Goal: Transaction & Acquisition: Purchase product/service

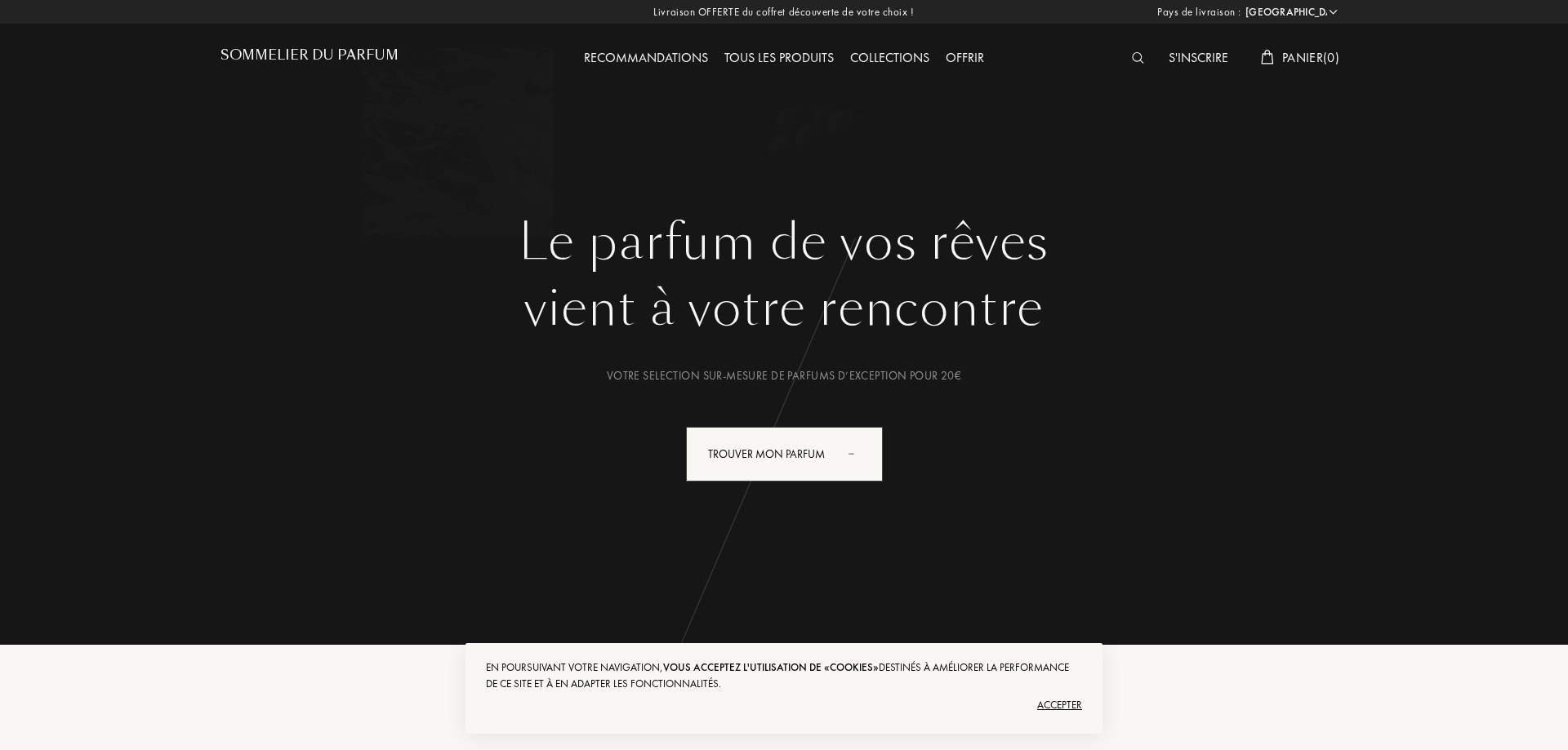
select select "FR"
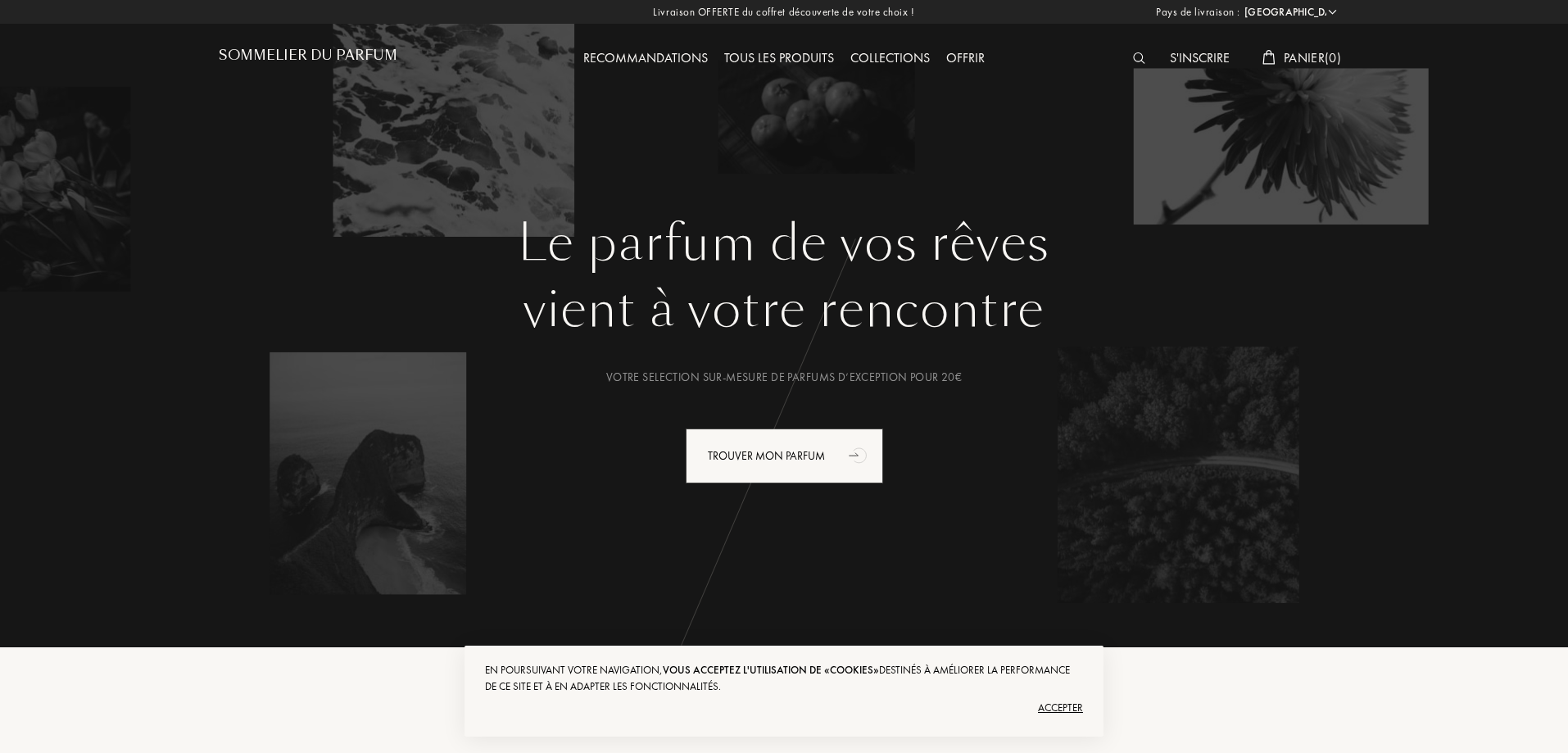
click at [675, 61] on div "Recommandations" at bounding box center [645, 59] width 141 height 22
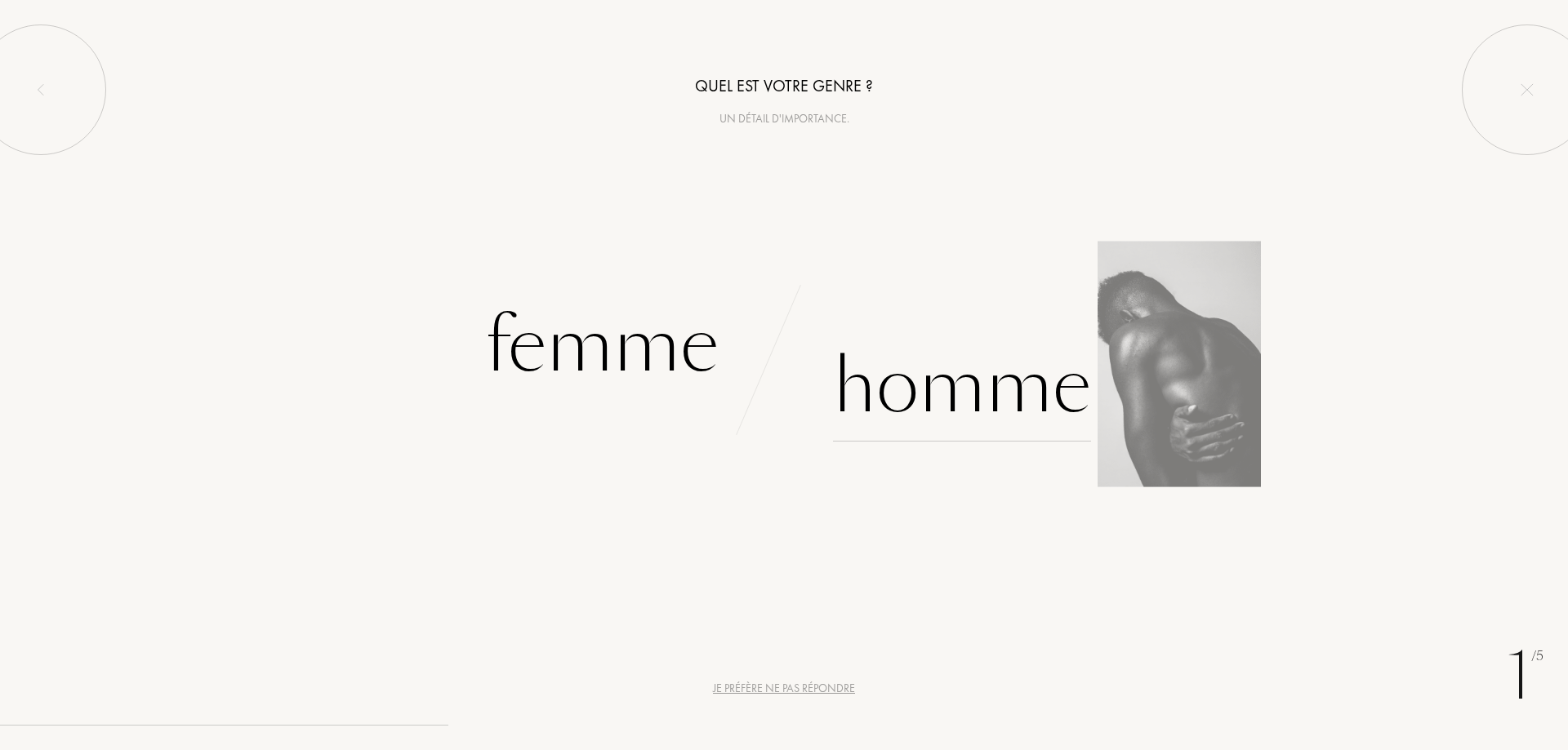
click at [987, 396] on div "Homme" at bounding box center [962, 386] width 258 height 110
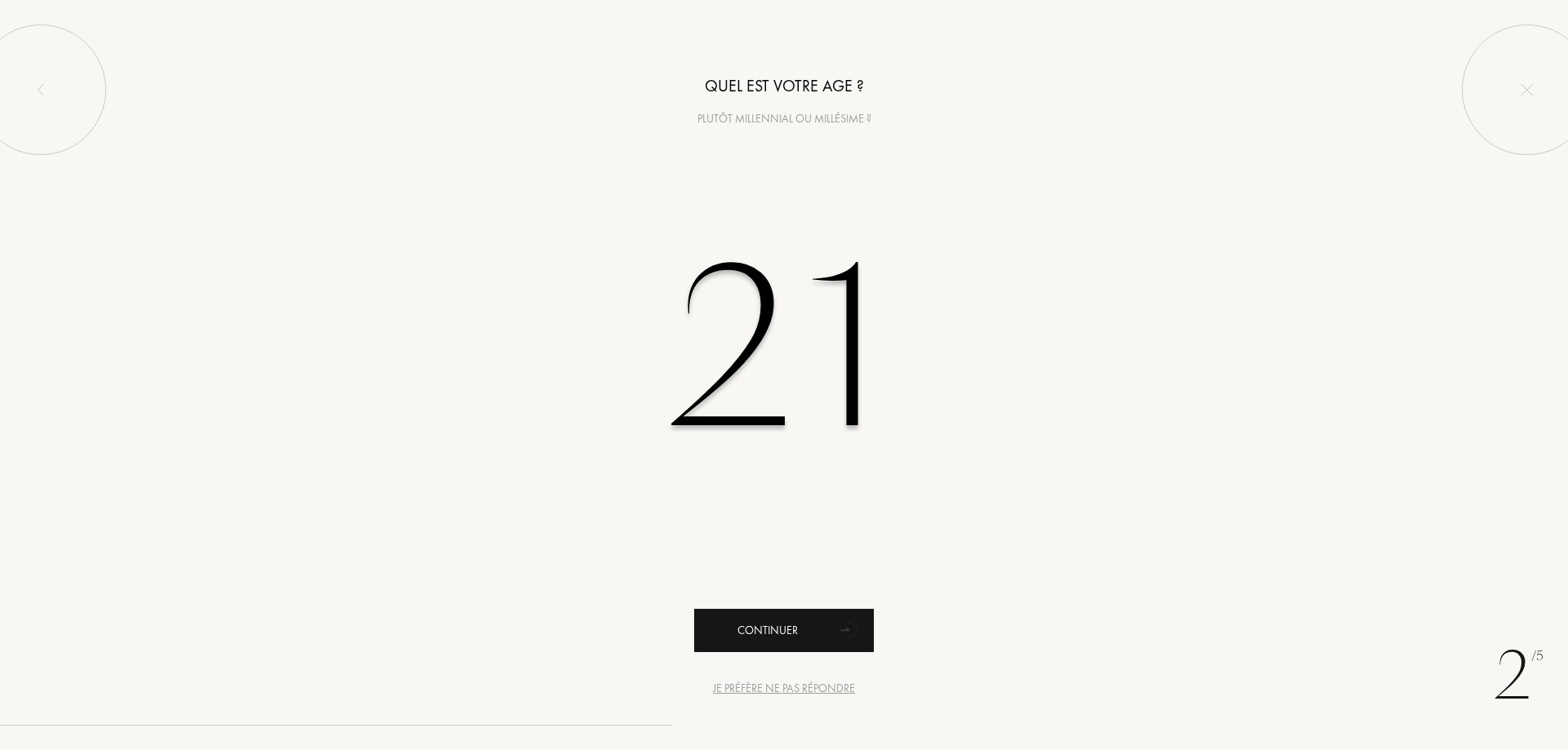
type input "21"
click at [769, 619] on div "Continuer" at bounding box center [784, 630] width 179 height 43
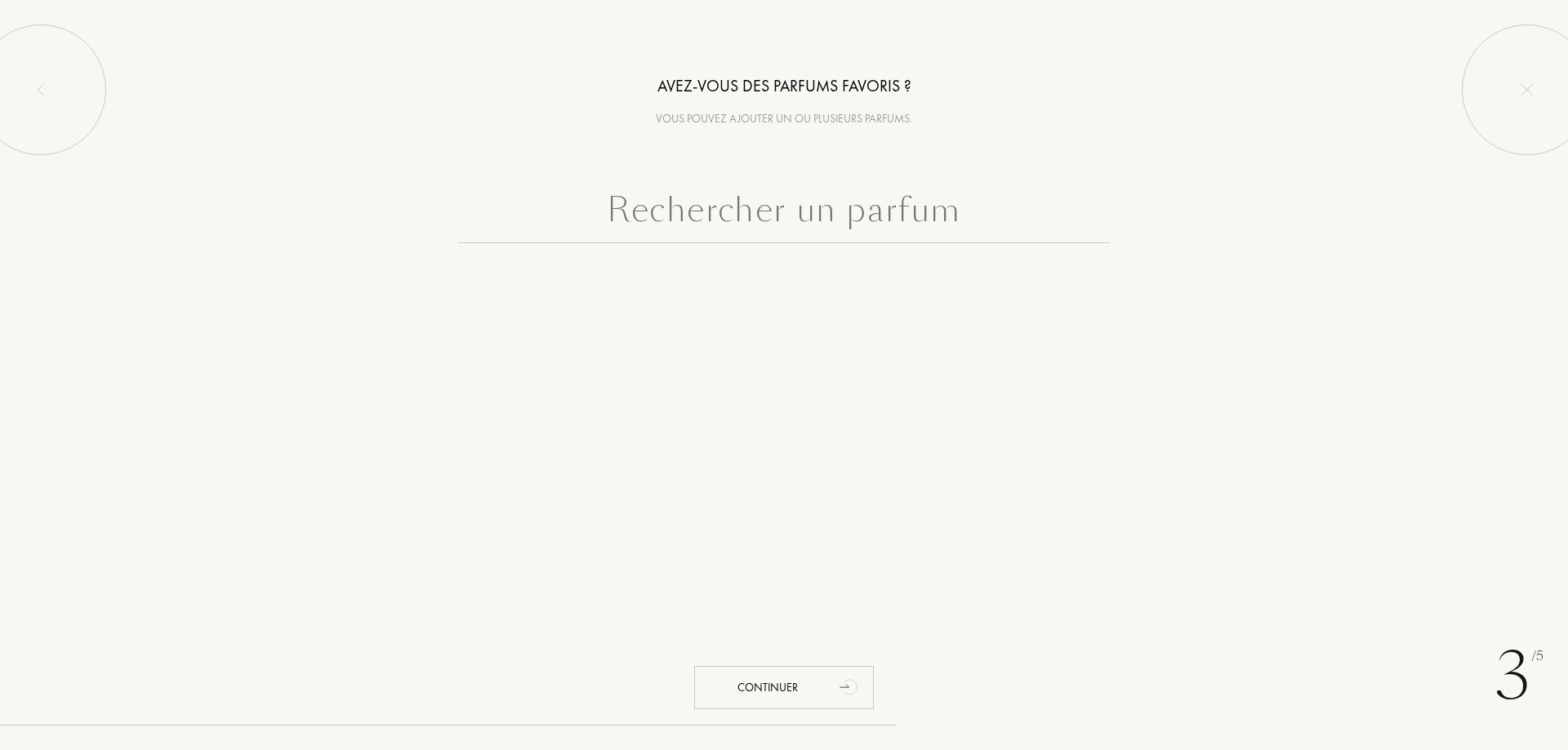
click at [717, 205] on input "text" at bounding box center [784, 213] width 653 height 59
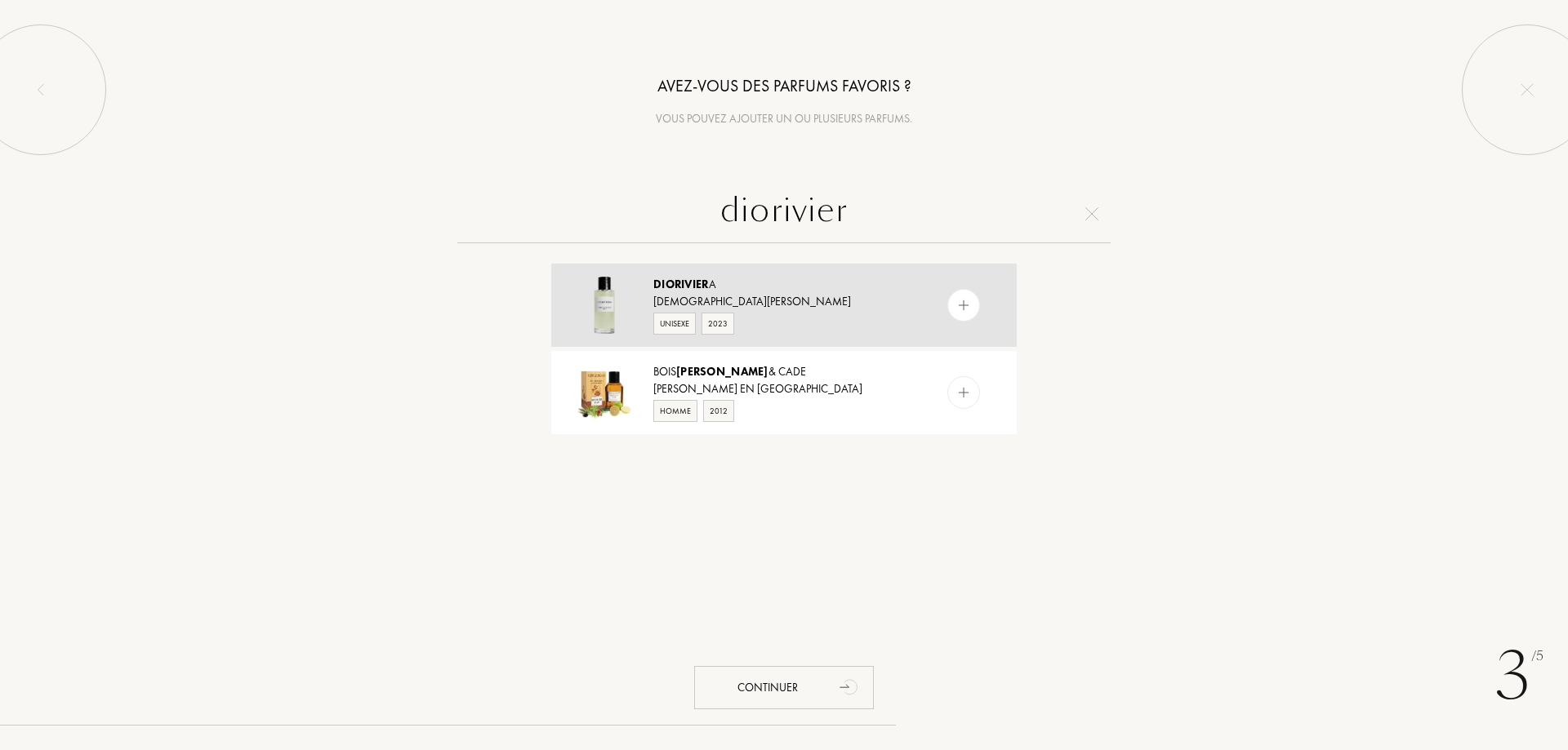
type input "diorivier"
click at [705, 289] on span "Diorivier" at bounding box center [681, 284] width 56 height 14
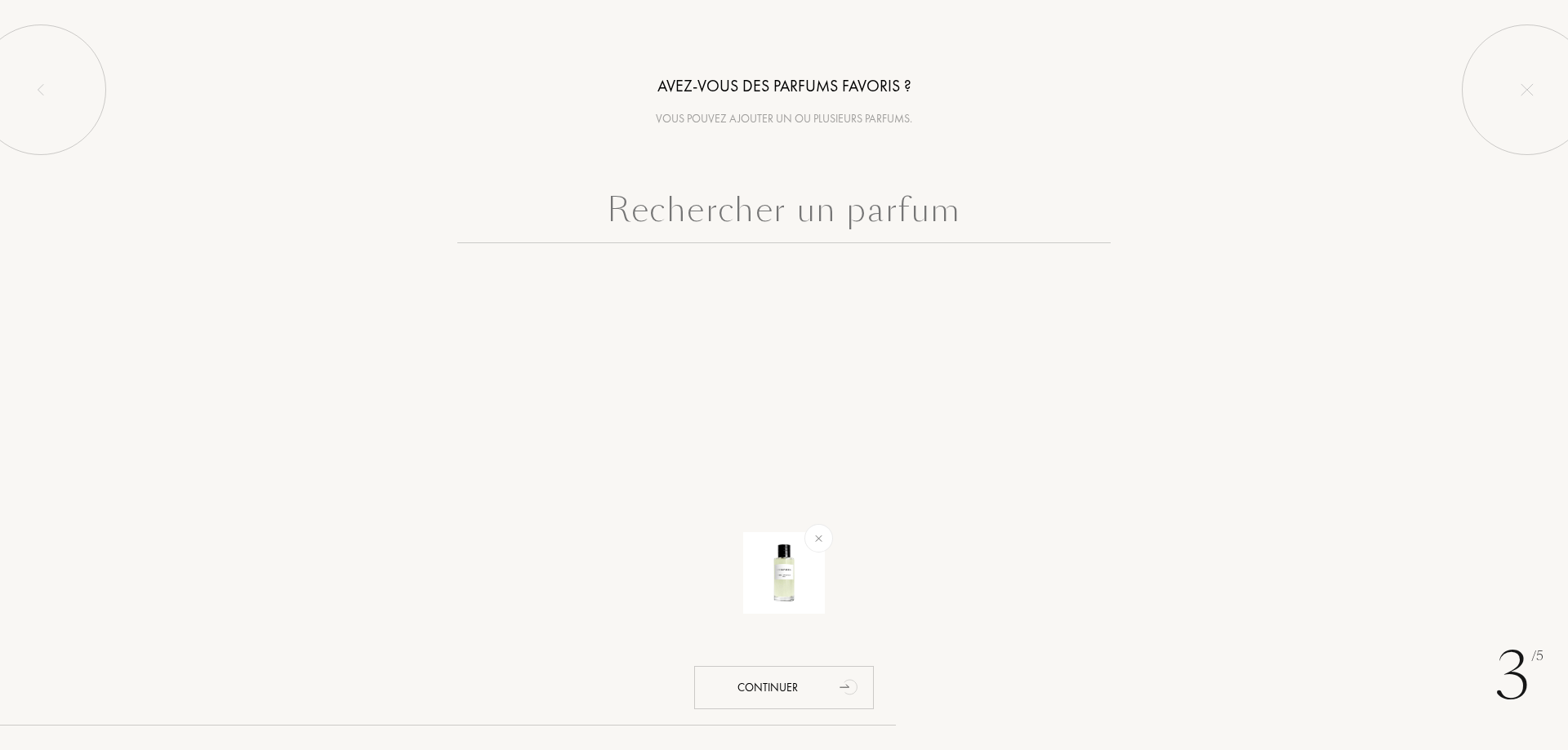
click at [837, 235] on input "text" at bounding box center [784, 213] width 653 height 59
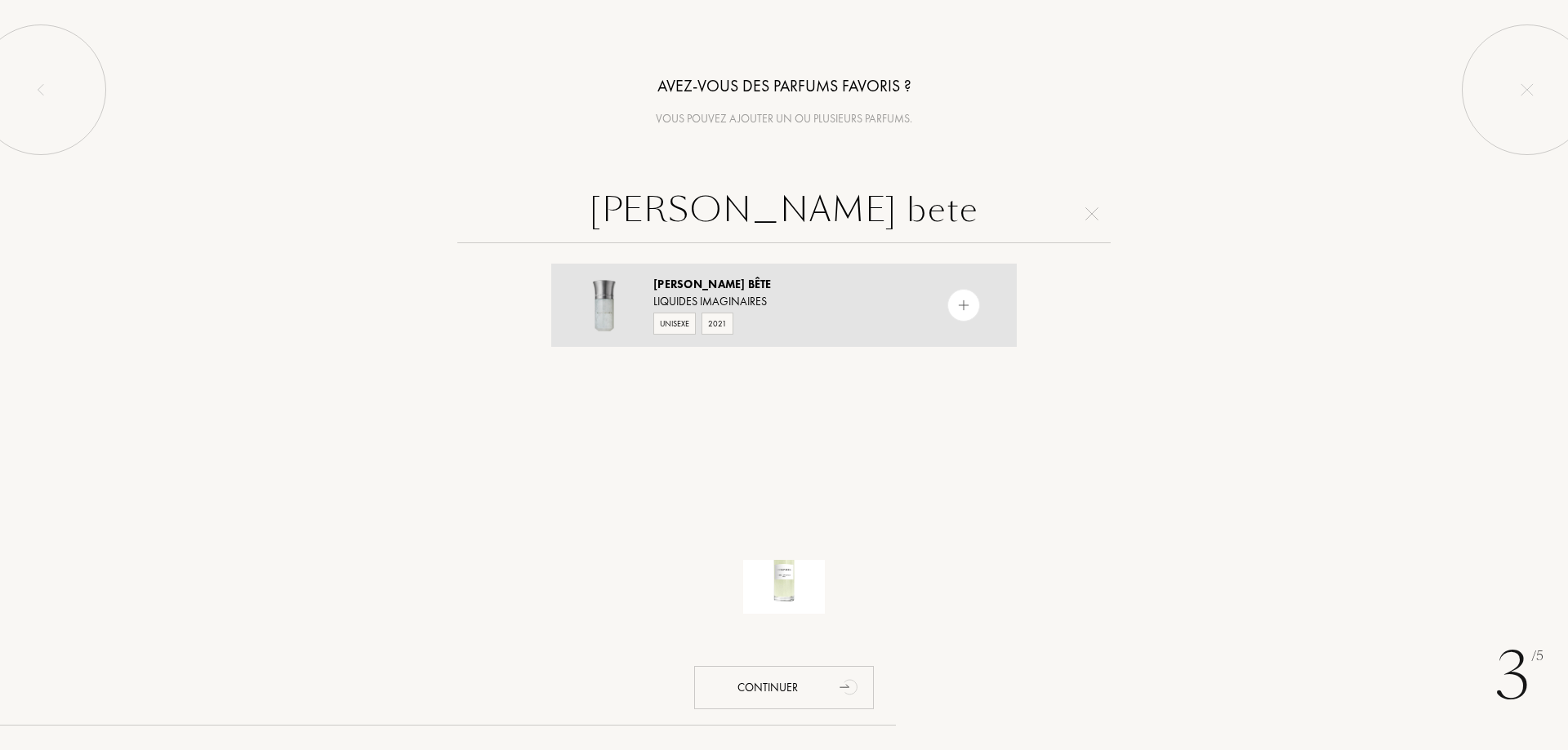
type input "blanche bete"
click at [830, 311] on div "Unisexe 2021" at bounding box center [783, 322] width 259 height 24
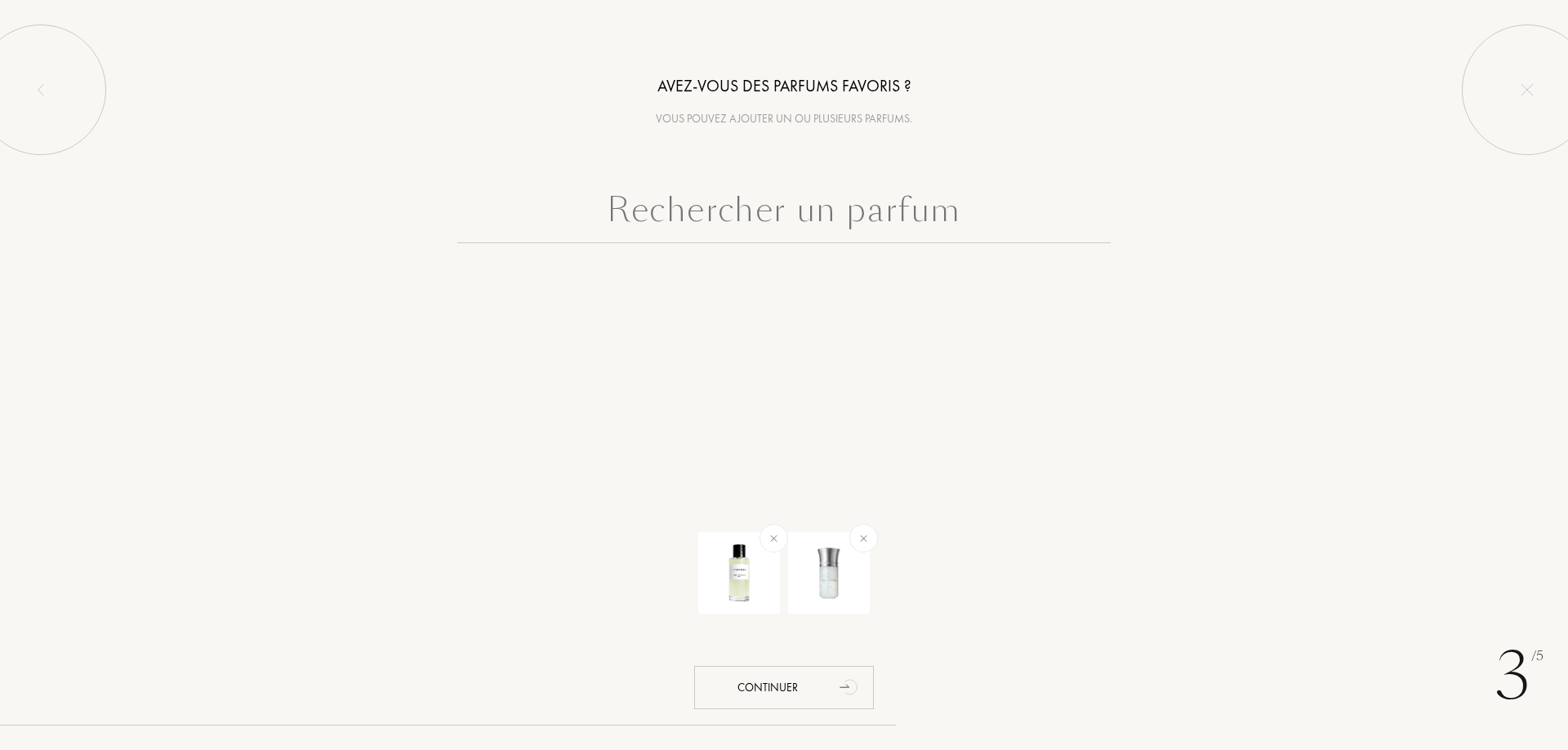
click at [827, 240] on input "text" at bounding box center [784, 213] width 653 height 59
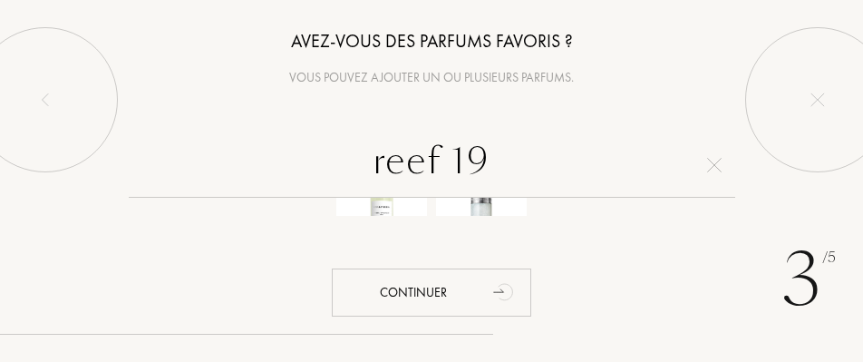
type input "reef 19"
click at [2, 360] on div "reef 19" at bounding box center [431, 246] width 863 height 228
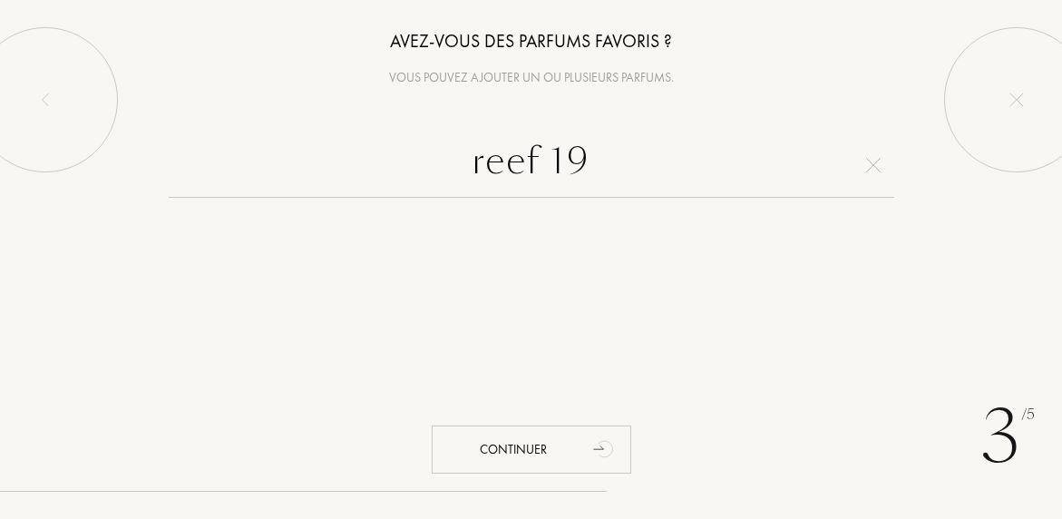
click at [883, 161] on input "reef 19" at bounding box center [531, 164] width 725 height 65
click at [877, 161] on img at bounding box center [873, 165] width 15 height 15
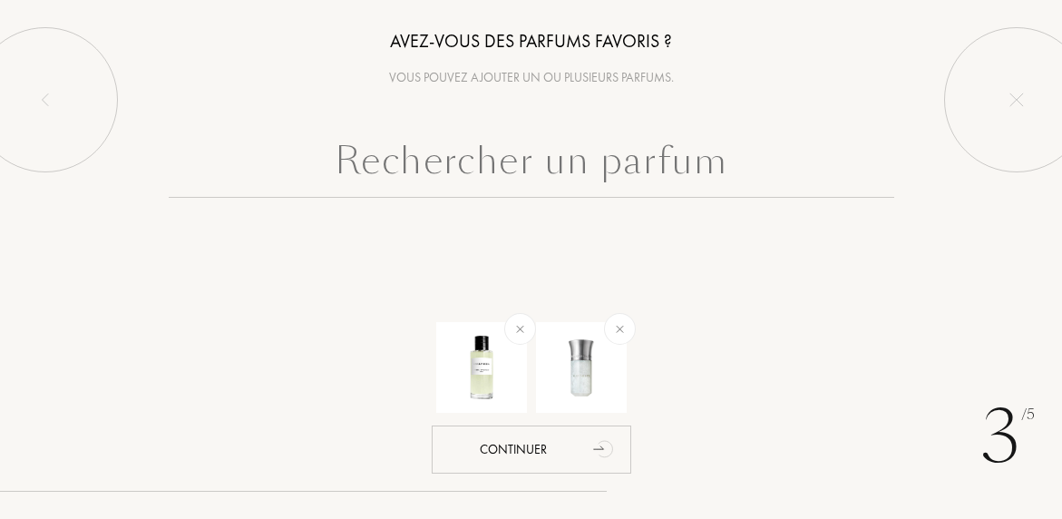
click at [869, 160] on input "text" at bounding box center [531, 164] width 725 height 65
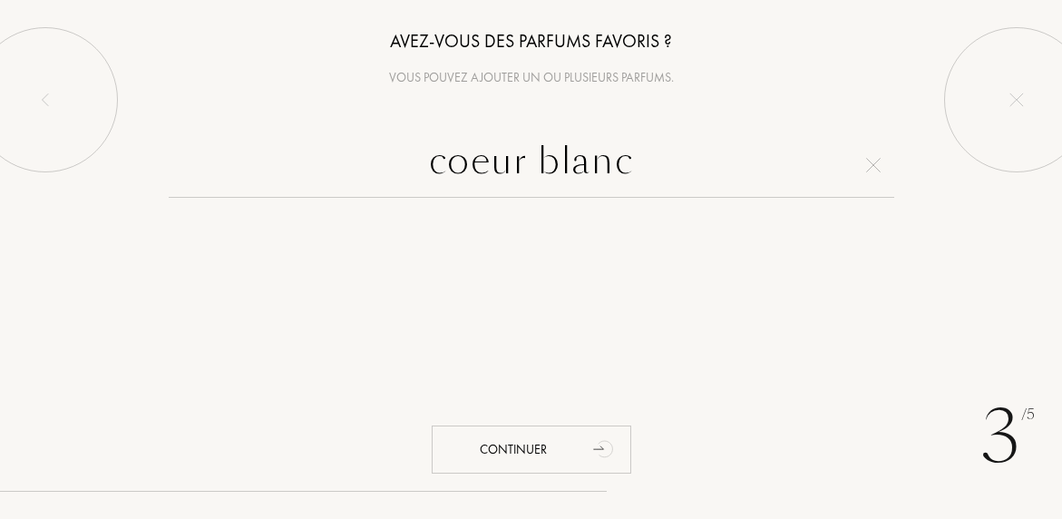
click at [666, 165] on input "coeur blanc" at bounding box center [531, 164] width 725 height 65
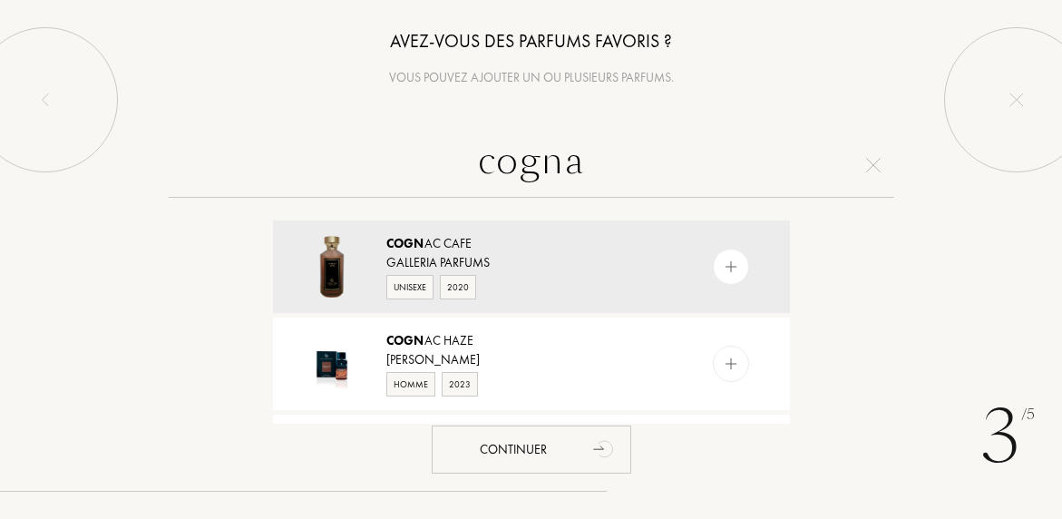
type input "cognac"
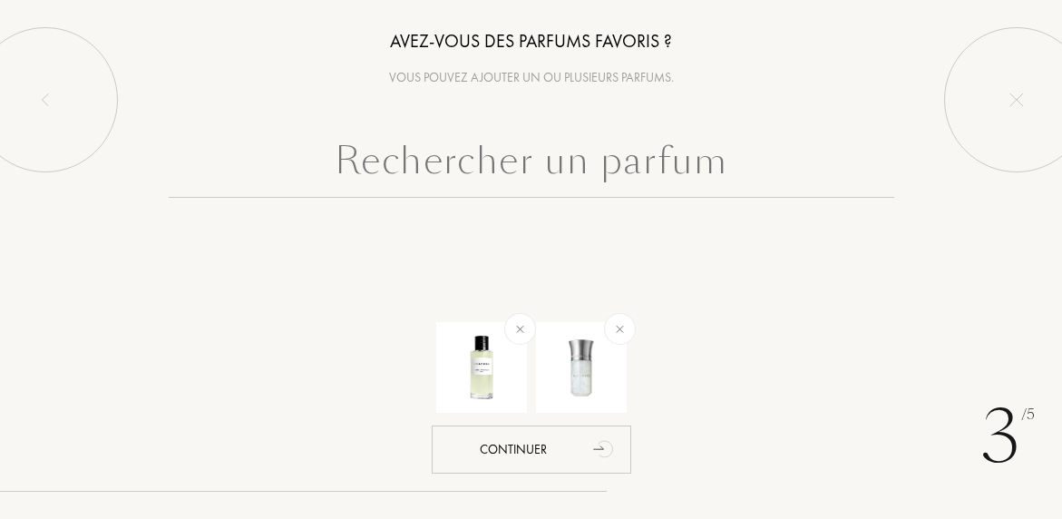
click at [422, 172] on input "text" at bounding box center [531, 164] width 725 height 65
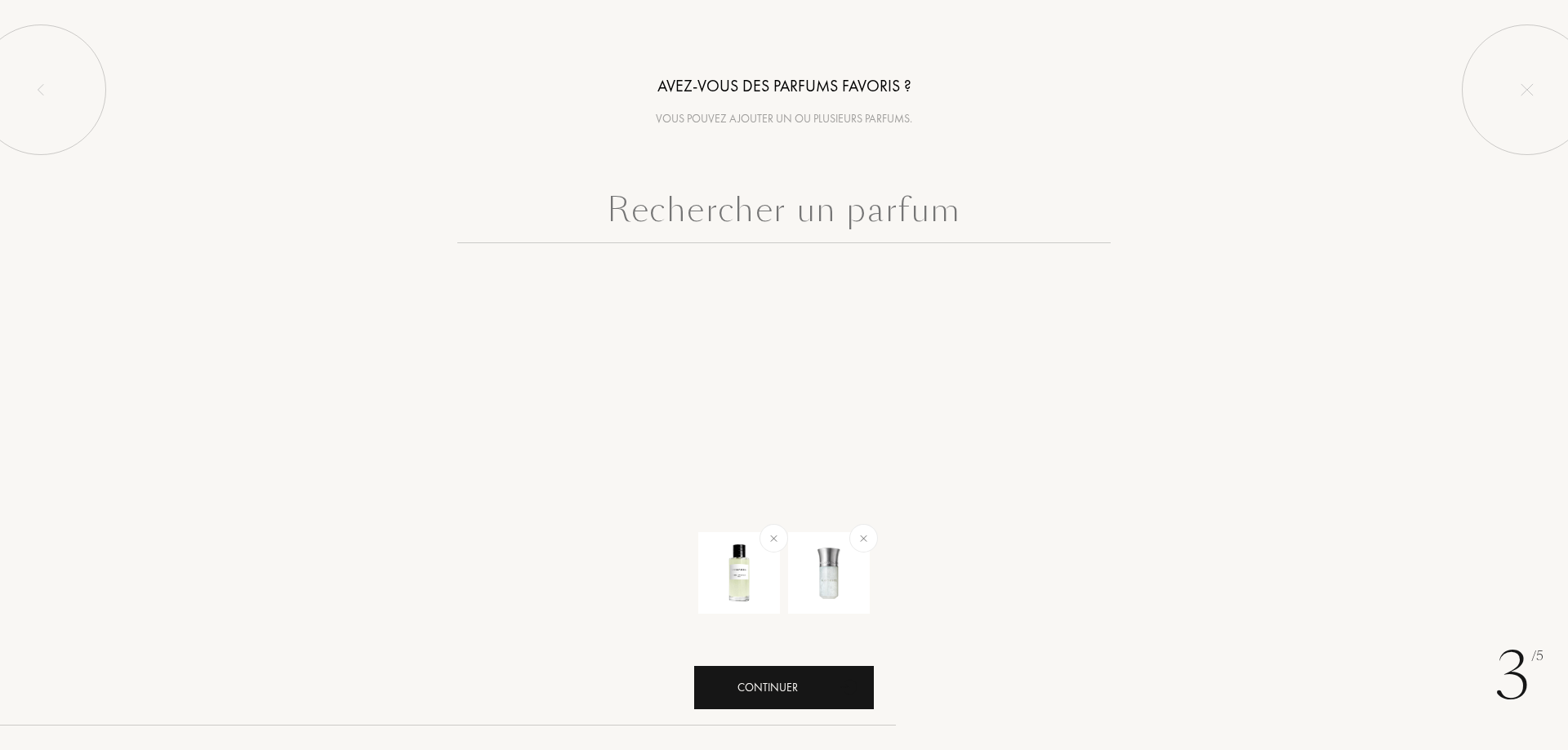
click at [755, 673] on div "Continuer" at bounding box center [784, 688] width 179 height 43
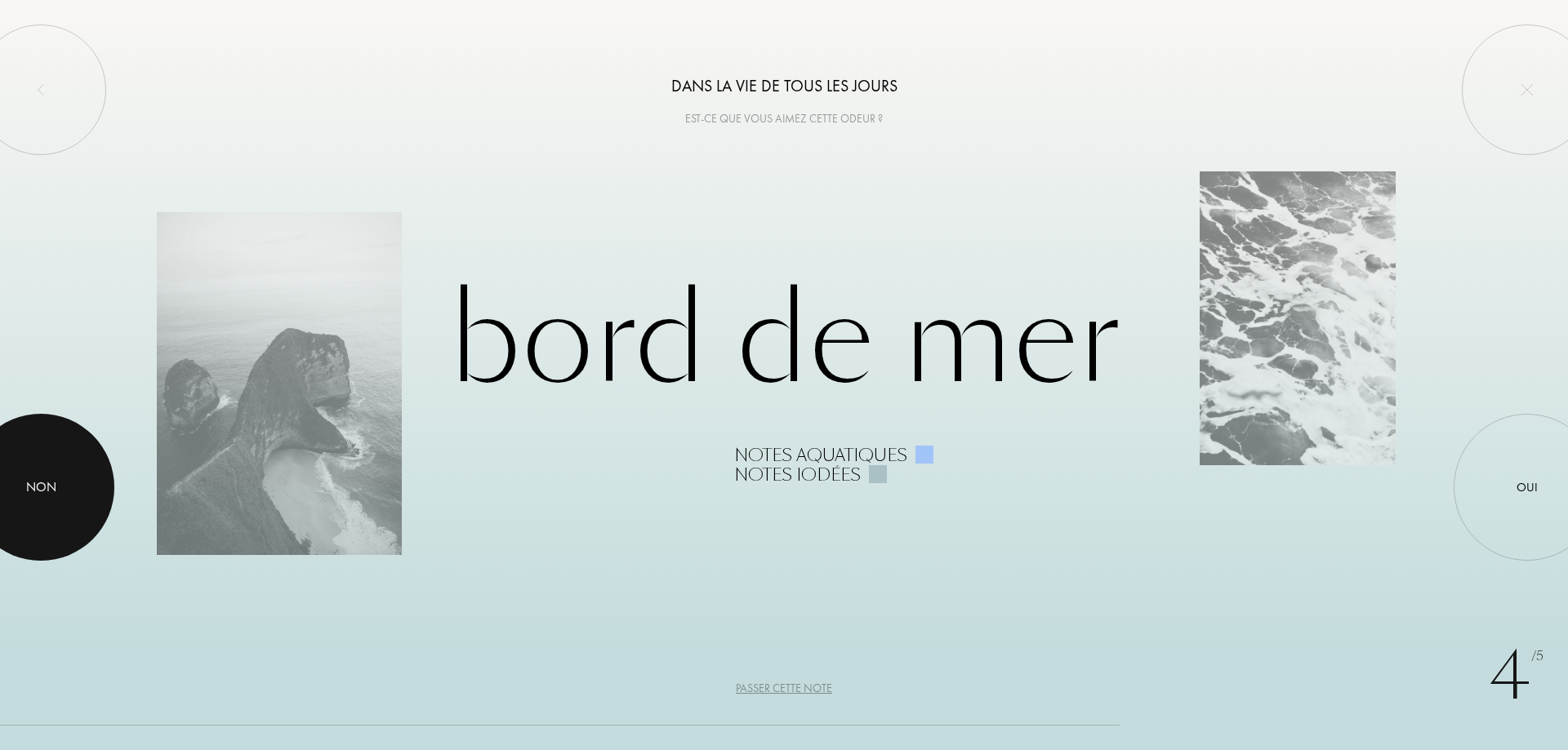
click at [59, 521] on div at bounding box center [41, 487] width 147 height 147
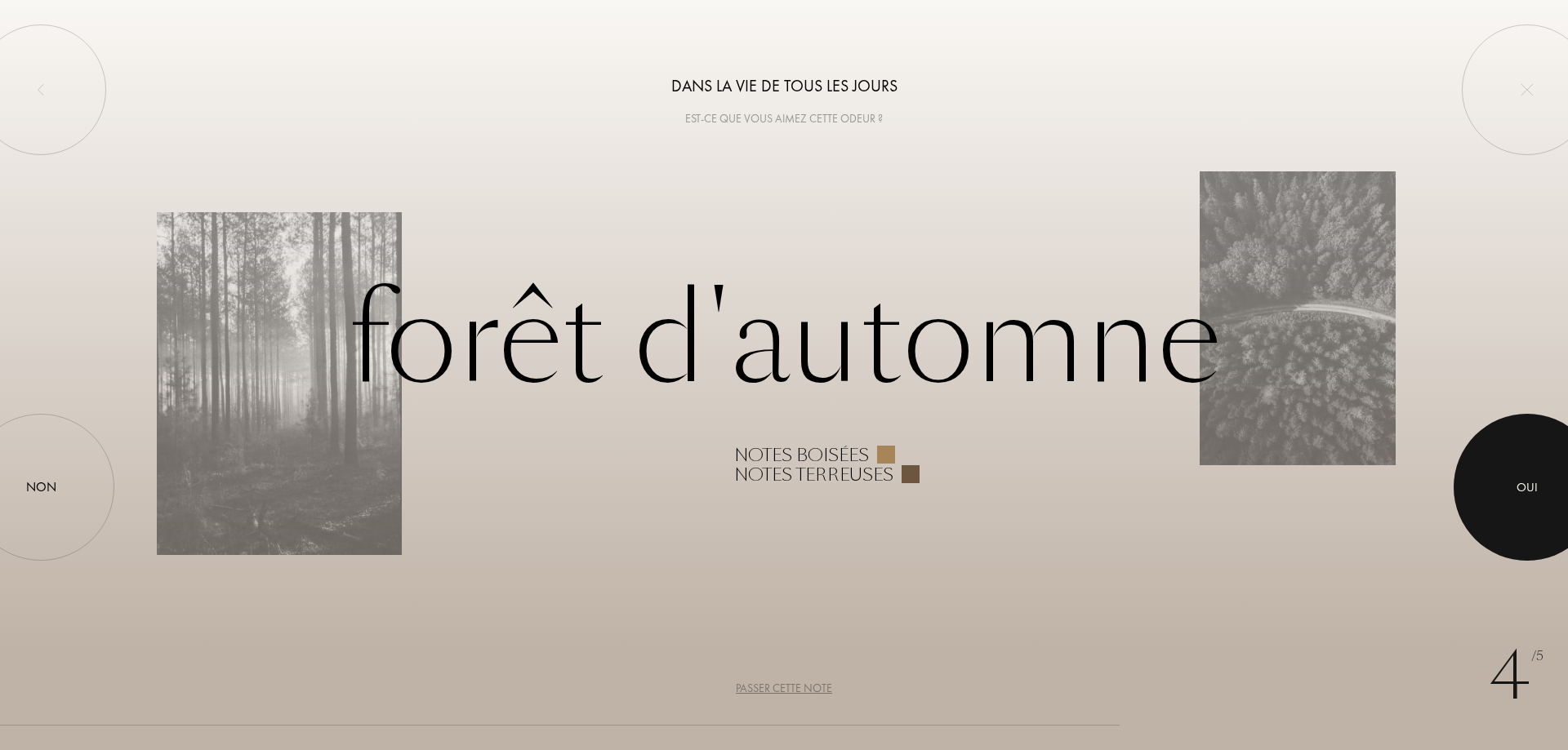
click at [1476, 462] on div at bounding box center [1527, 487] width 147 height 147
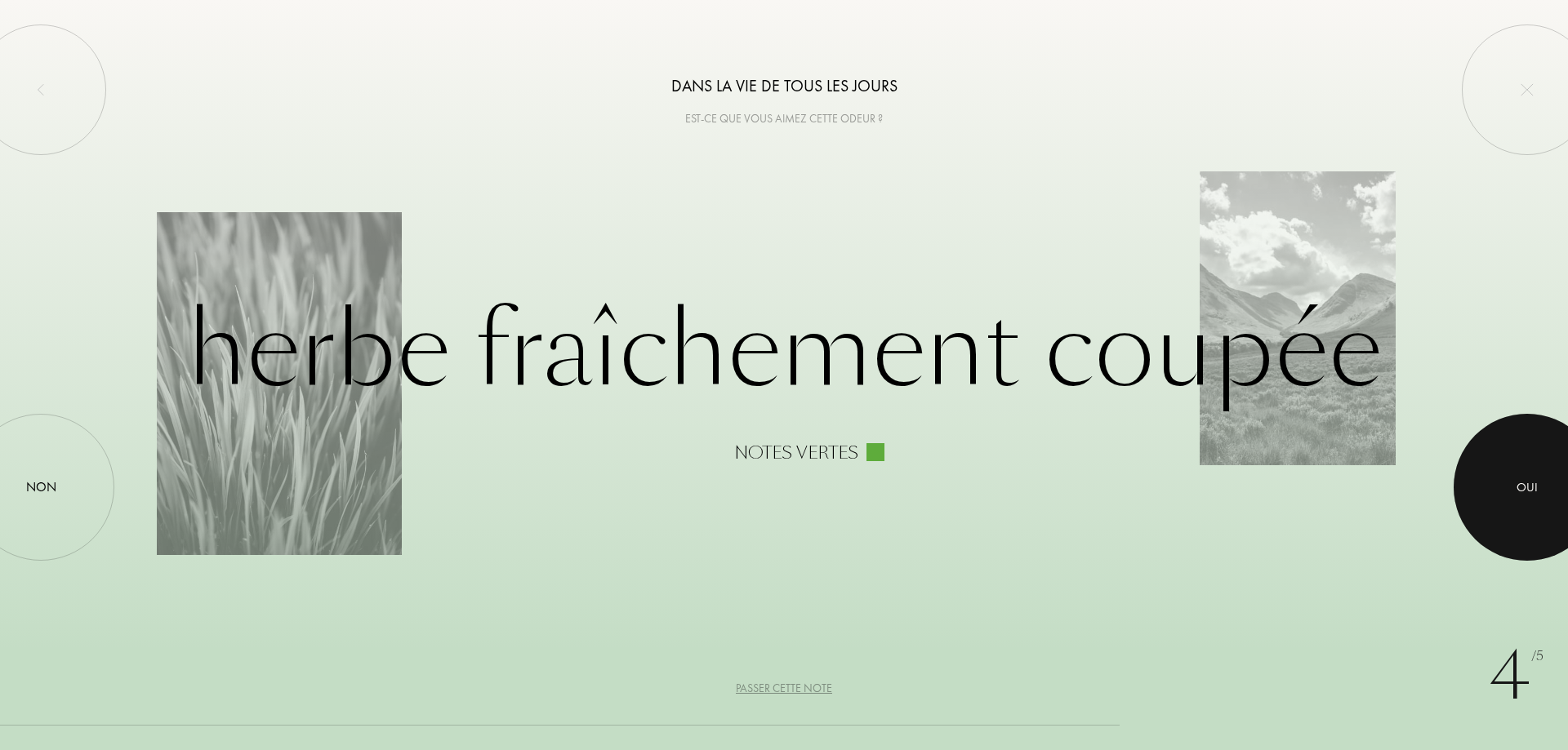
click at [1526, 496] on div "Oui" at bounding box center [1527, 487] width 22 height 19
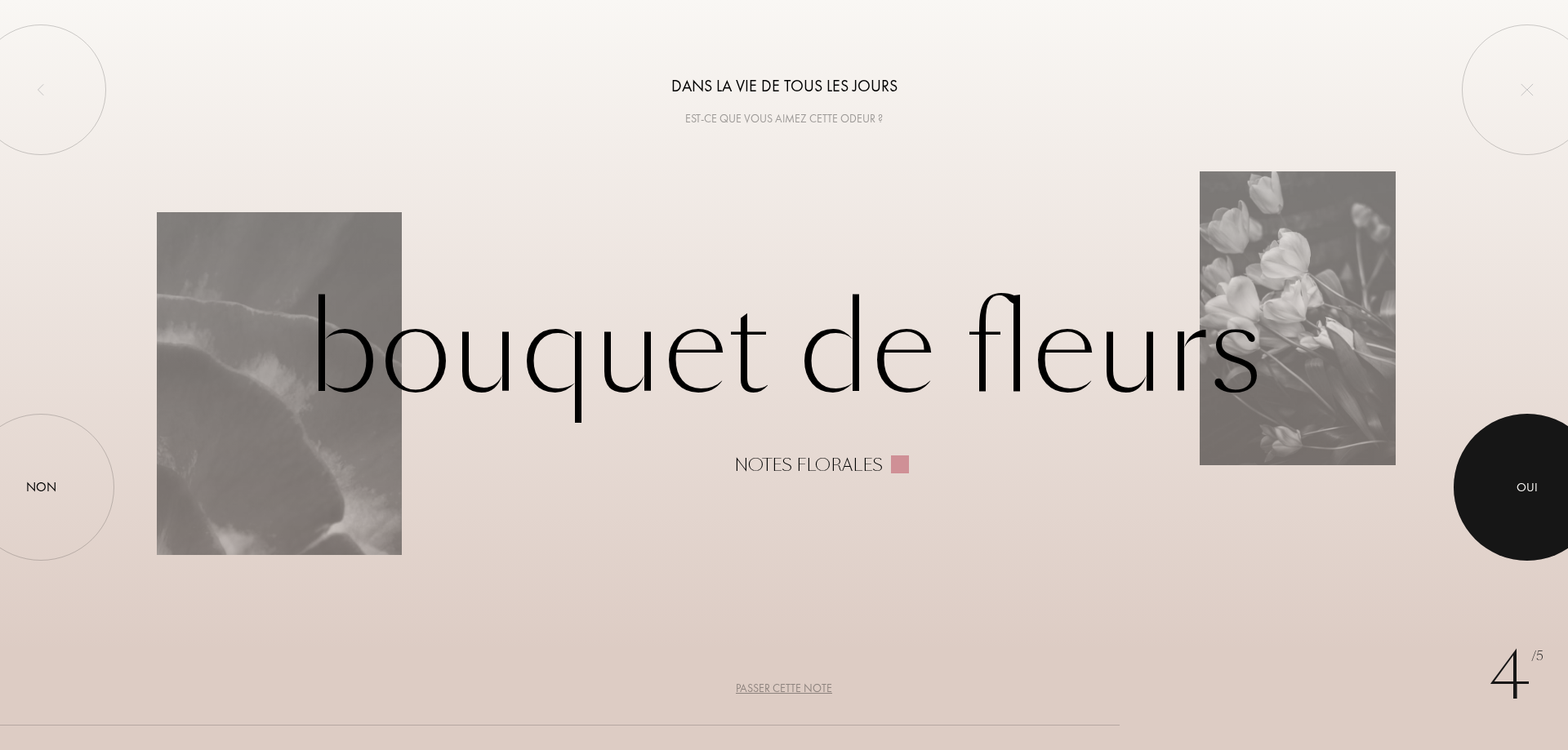
click at [1508, 476] on div at bounding box center [1527, 487] width 147 height 147
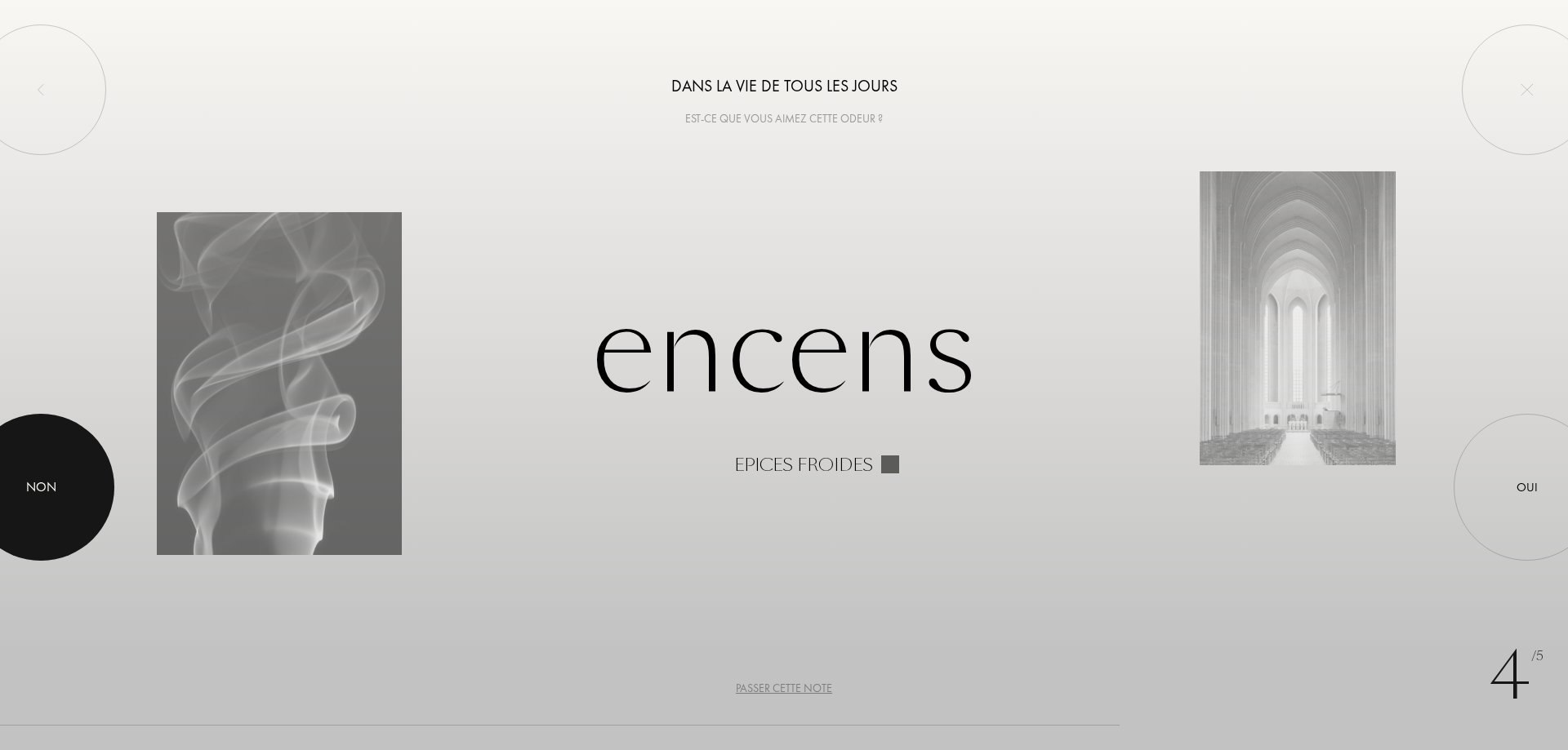
click at [86, 491] on div at bounding box center [41, 487] width 147 height 147
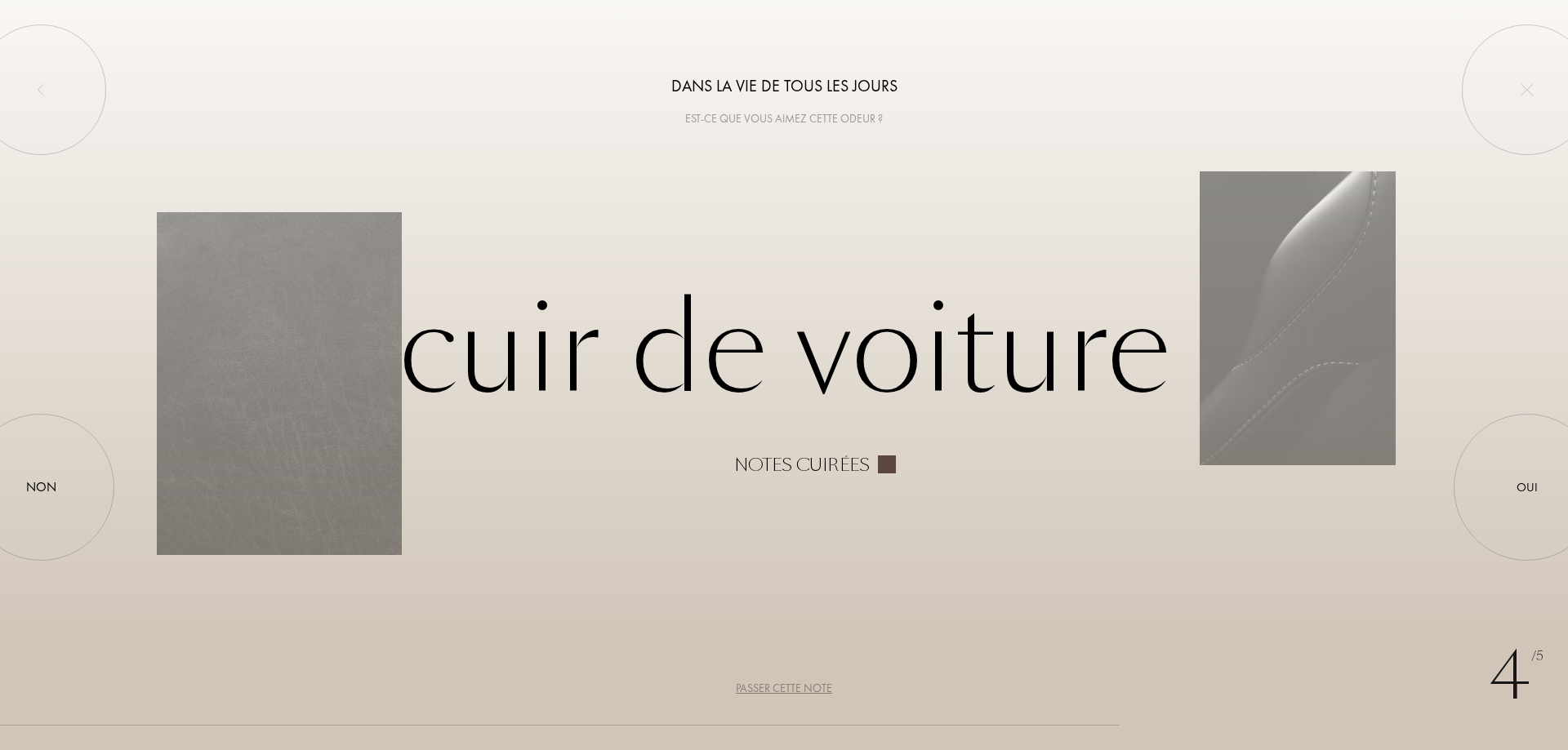
click at [1317, 351] on div "Cuir de Voiture Notes cuirées" at bounding box center [784, 375] width 1255 height 199
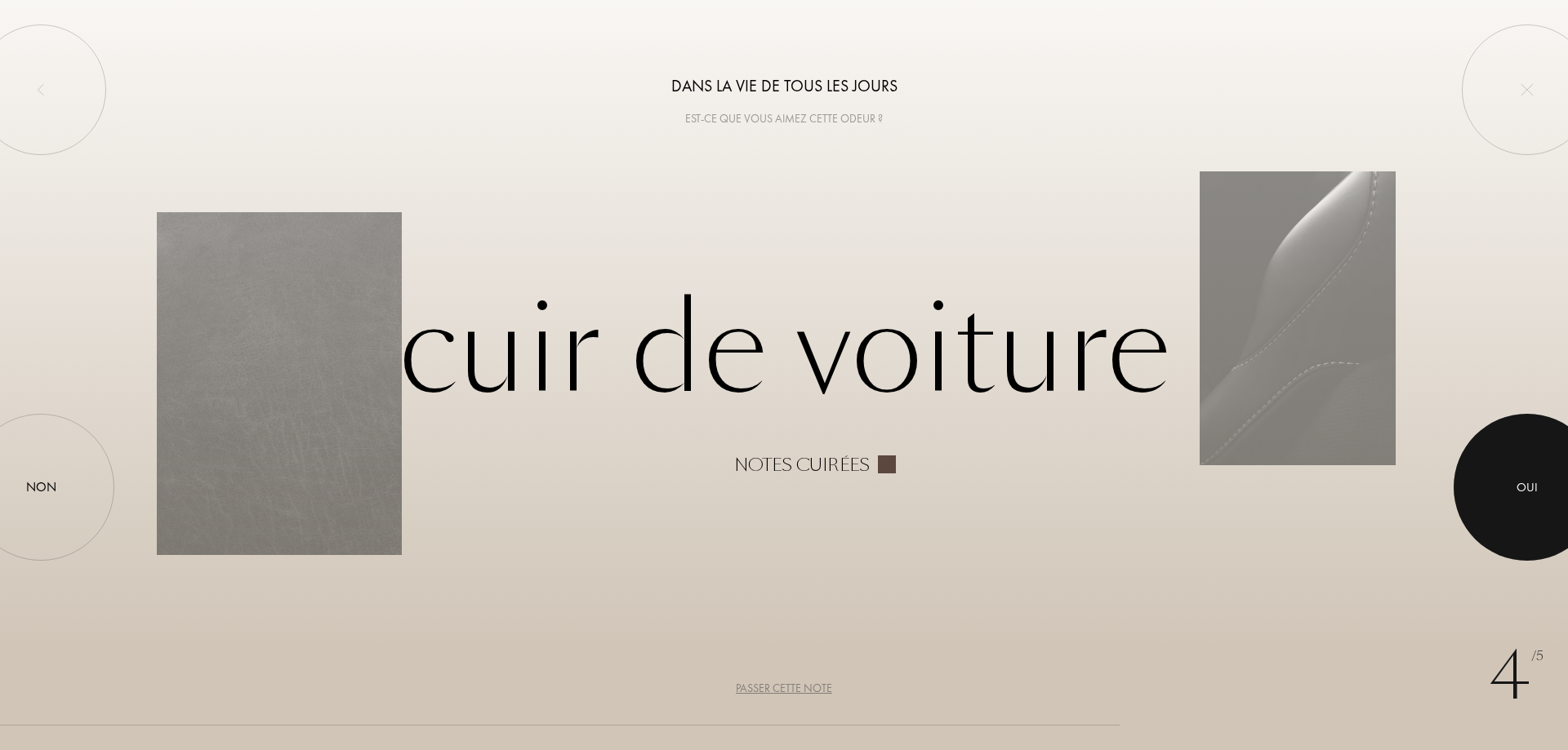
click at [1508, 508] on div at bounding box center [1527, 487] width 147 height 147
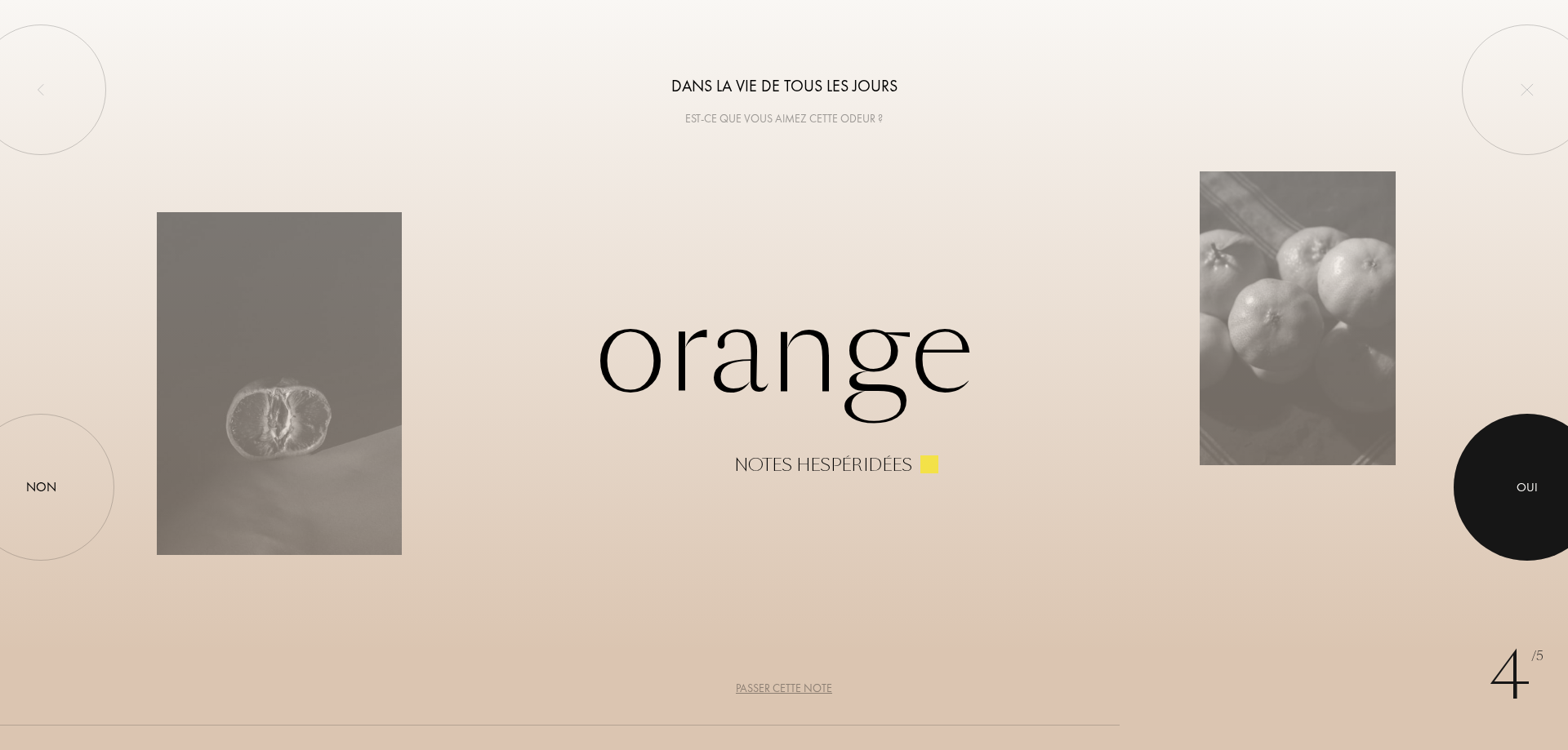
click at [1496, 491] on div "Oui" at bounding box center [1527, 487] width 147 height 147
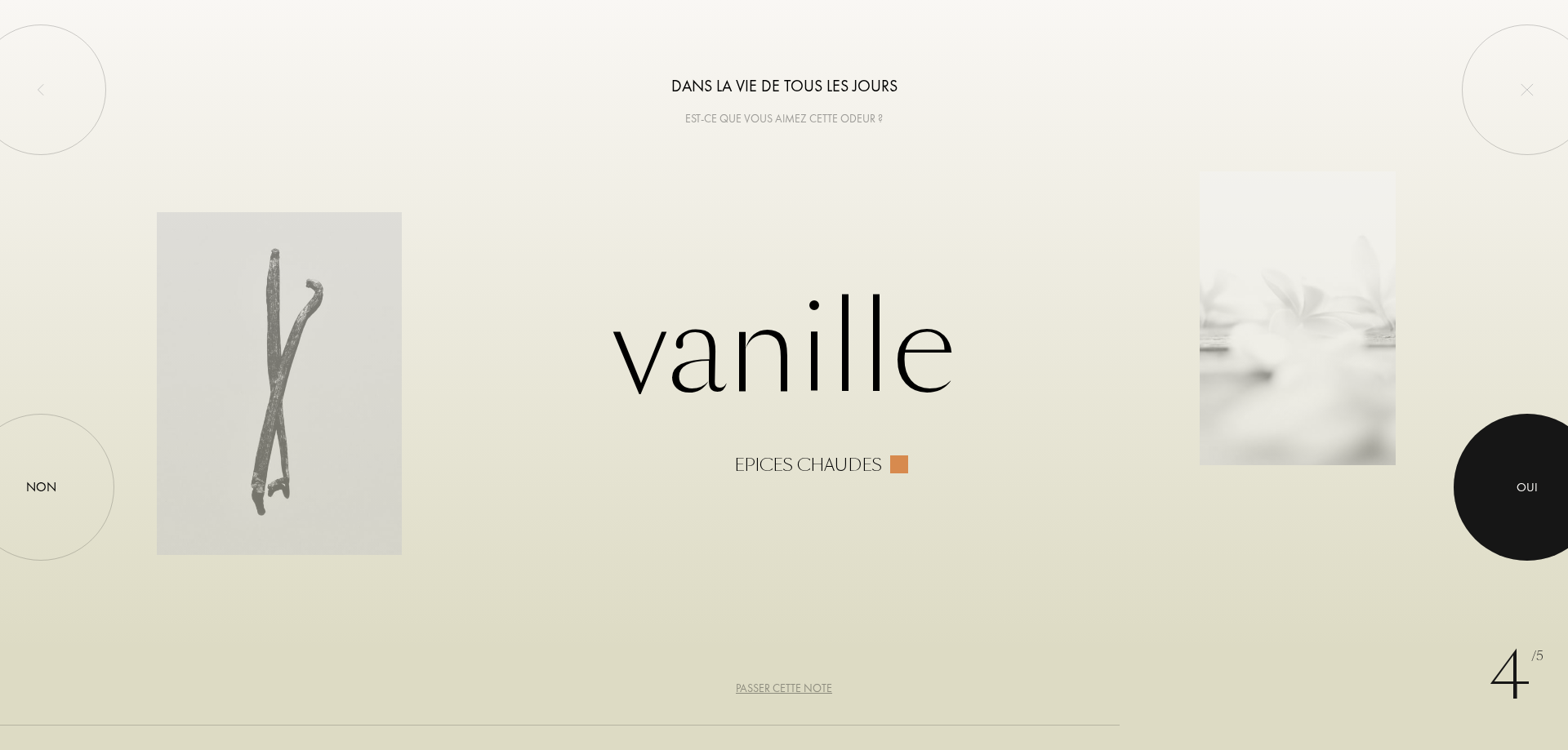
click at [1460, 465] on div "Oui" at bounding box center [1527, 487] width 147 height 147
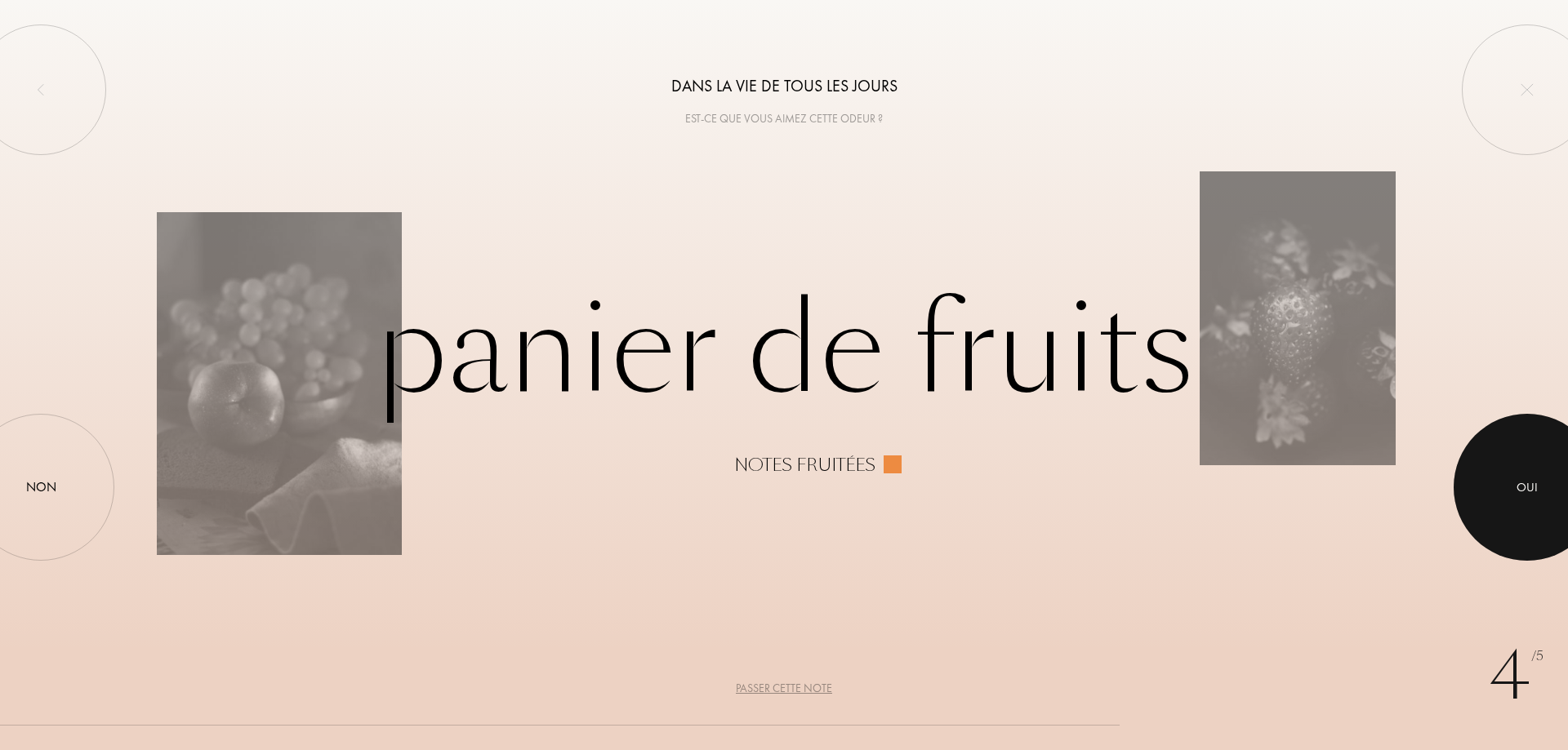
click at [1466, 491] on div "Oui" at bounding box center [1527, 487] width 147 height 147
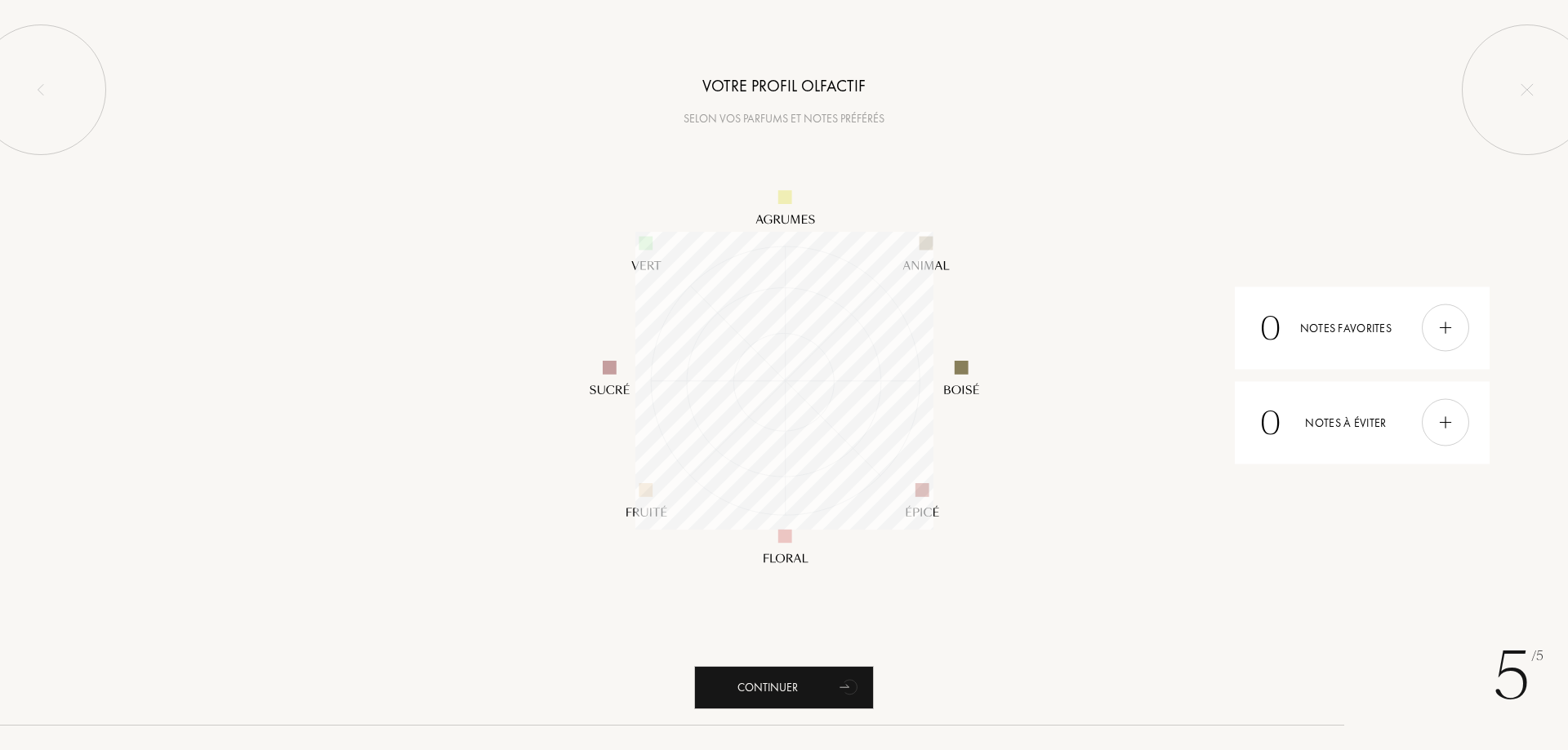
scroll to position [298, 298]
click at [745, 674] on div "Continuer" at bounding box center [784, 688] width 179 height 43
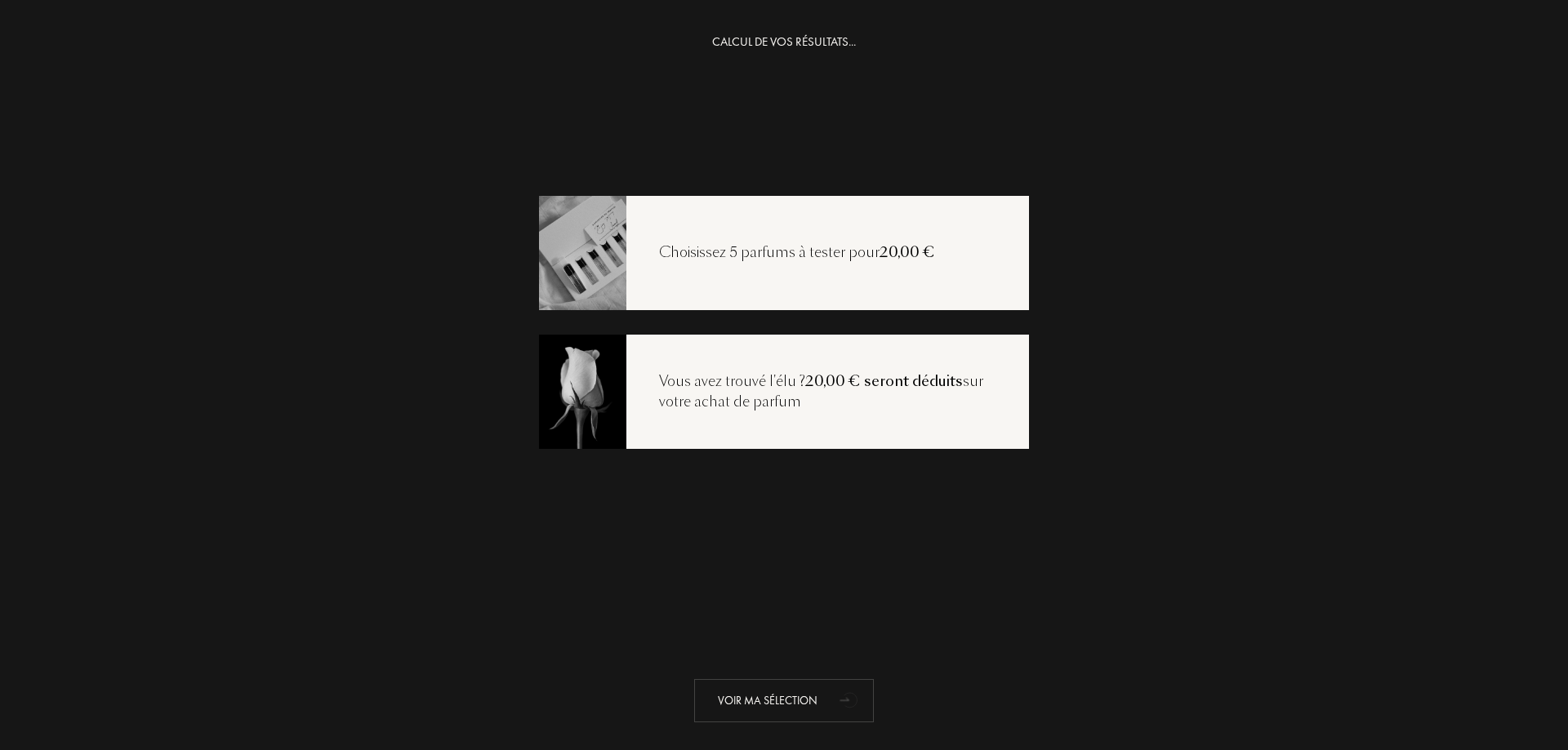
click at [718, 687] on div "Voir ma sélection" at bounding box center [784, 700] width 179 height 43
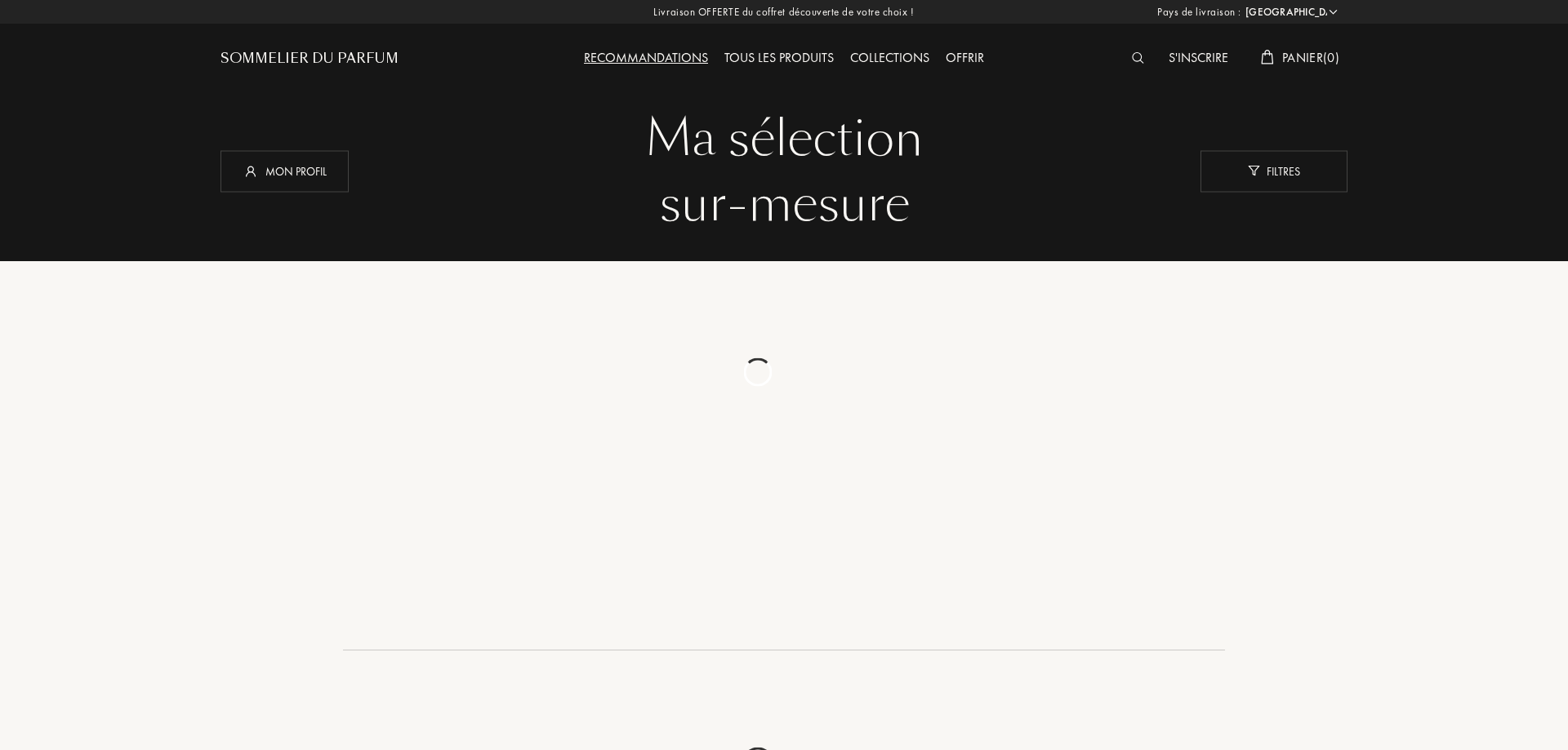
select select "FR"
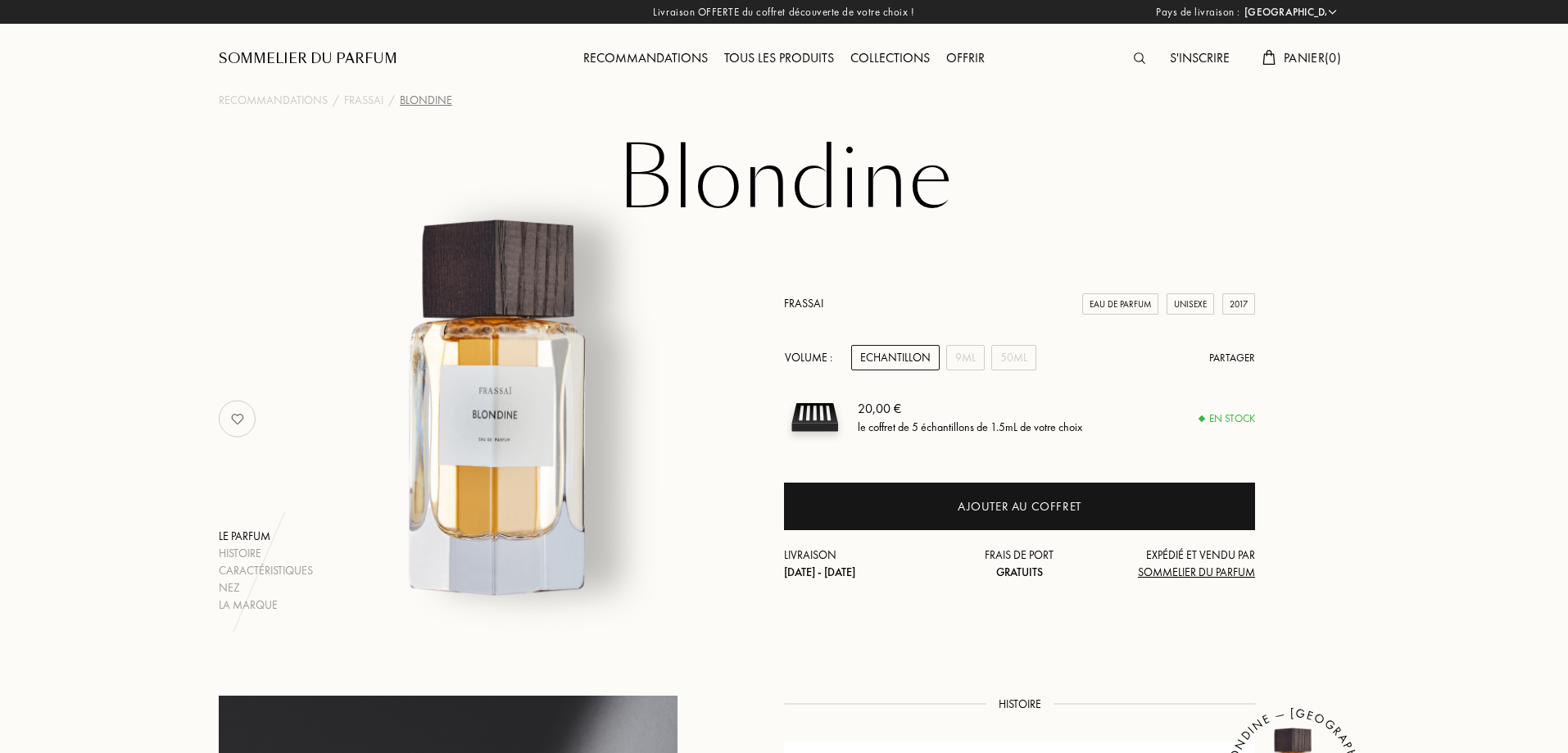
select select "FR"
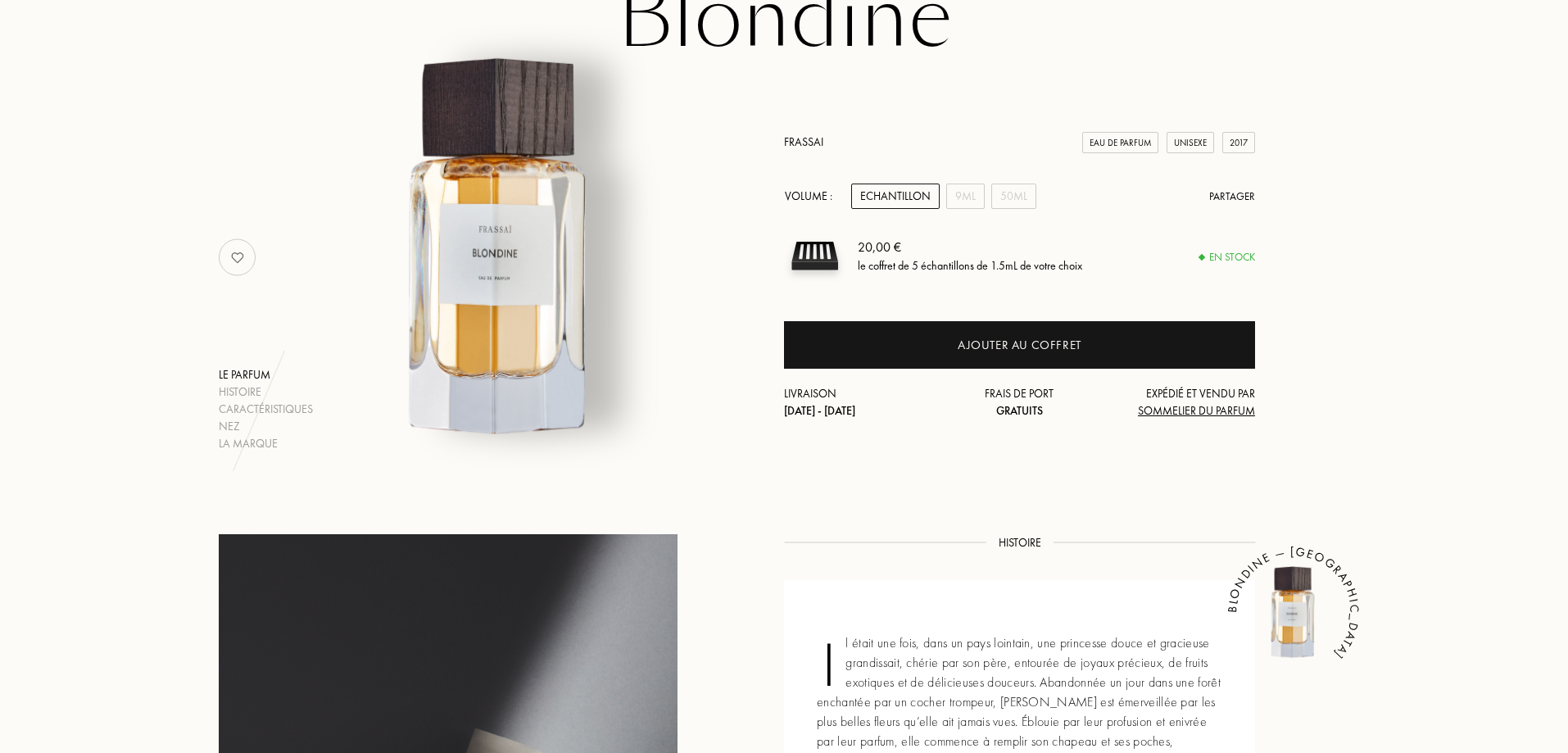
scroll to position [82, 0]
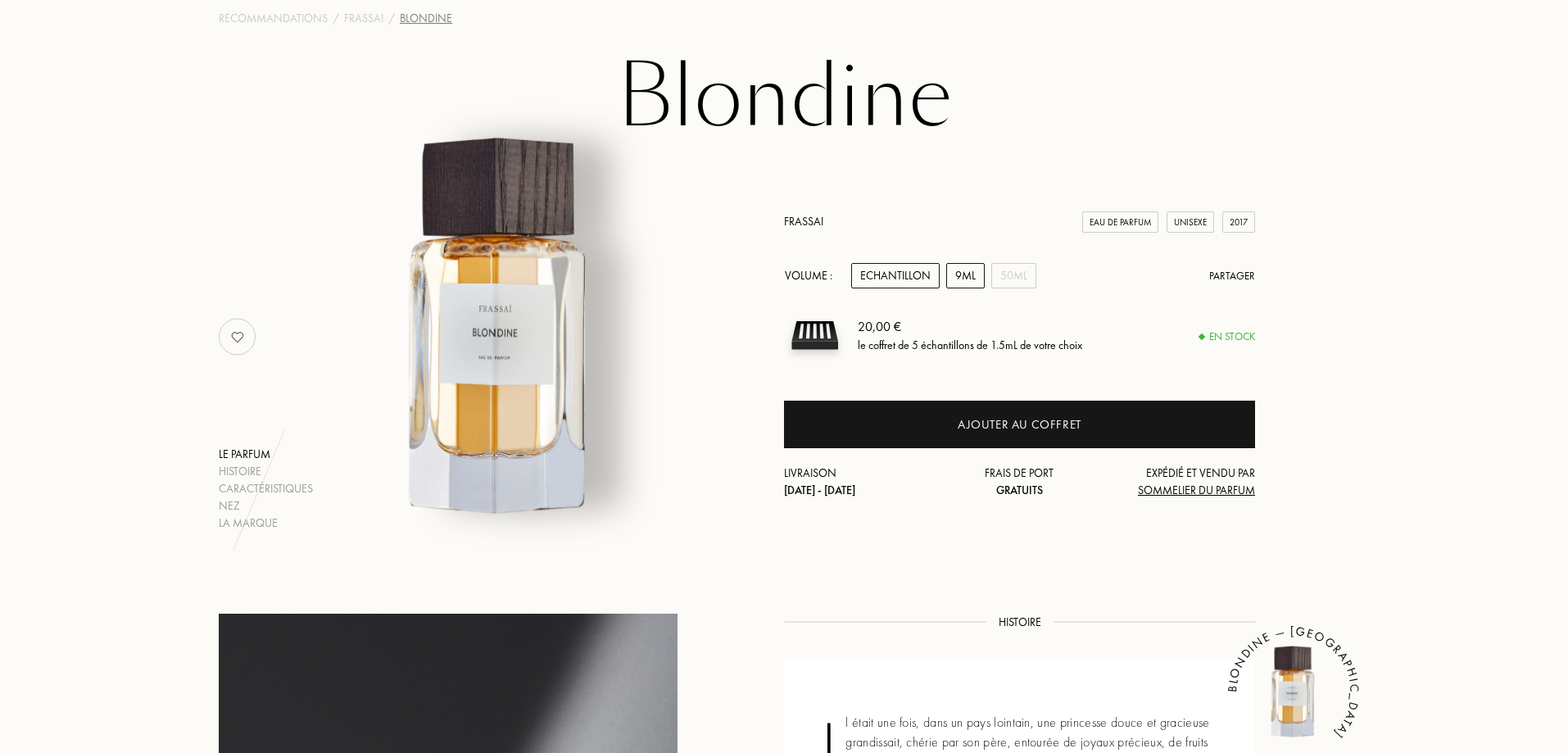
click at [966, 279] on div "9mL" at bounding box center [965, 276] width 39 height 25
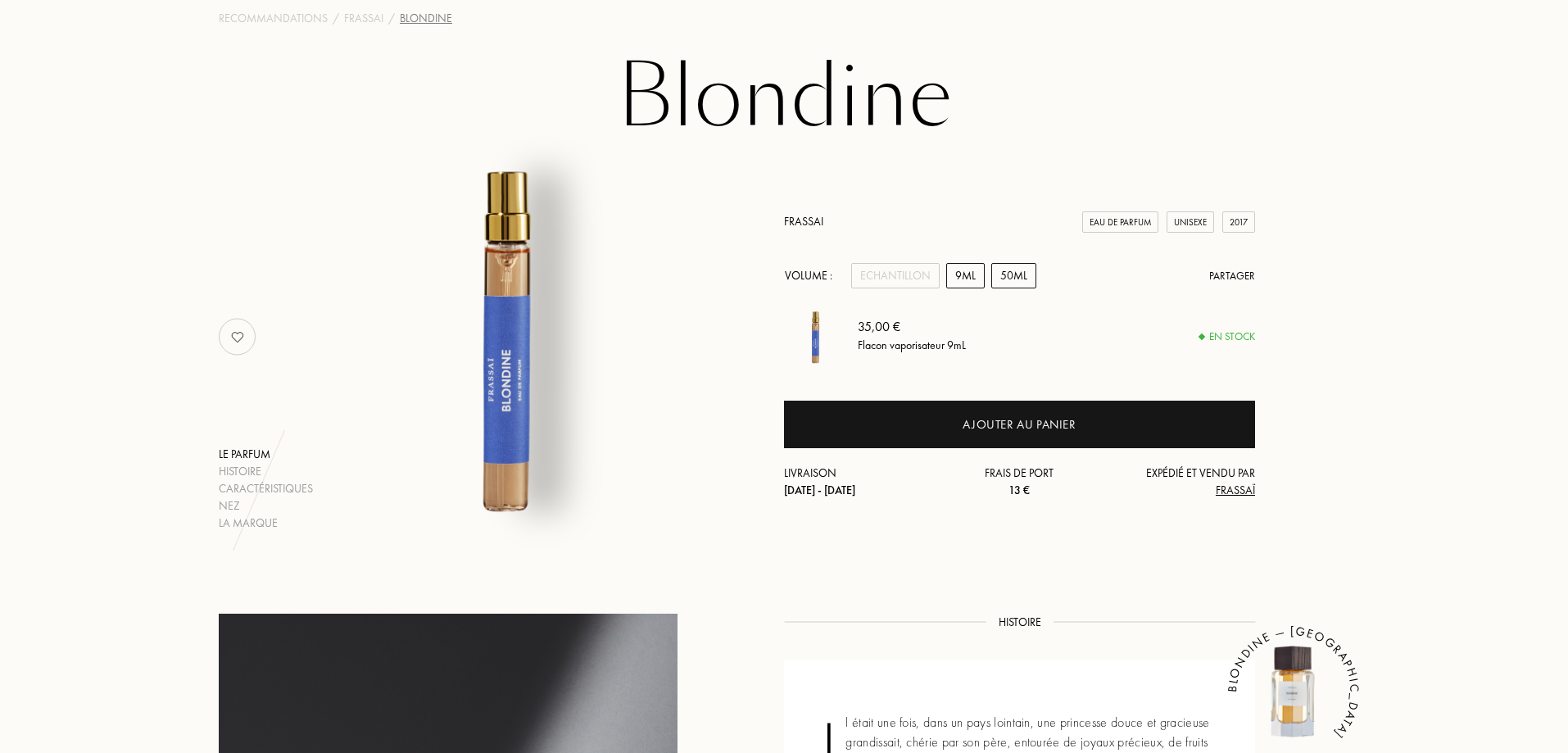
click at [996, 278] on div "50mL" at bounding box center [1014, 276] width 45 height 25
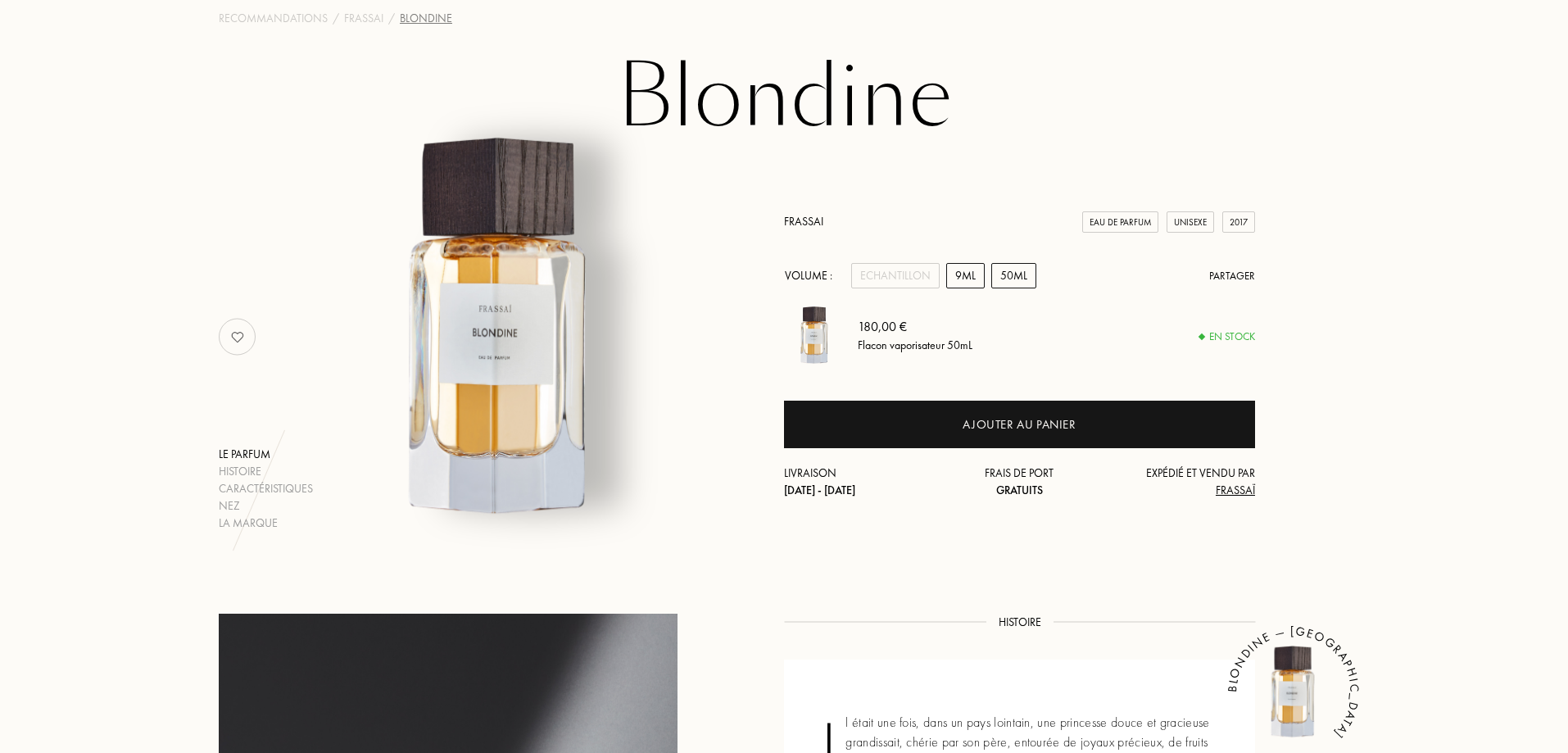
click at [967, 278] on div "9mL" at bounding box center [965, 276] width 39 height 25
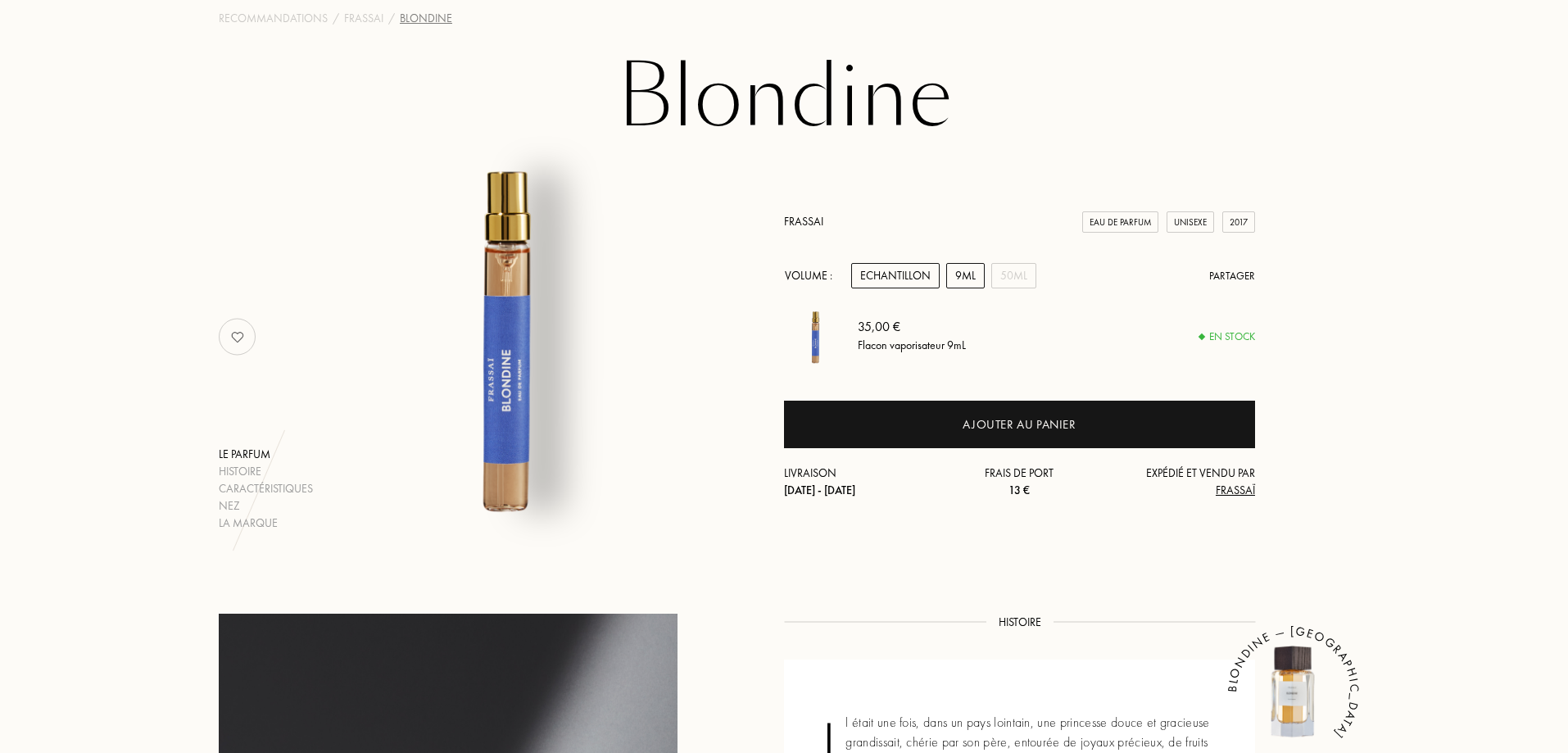
click at [919, 269] on div "Echantillon" at bounding box center [896, 276] width 89 height 25
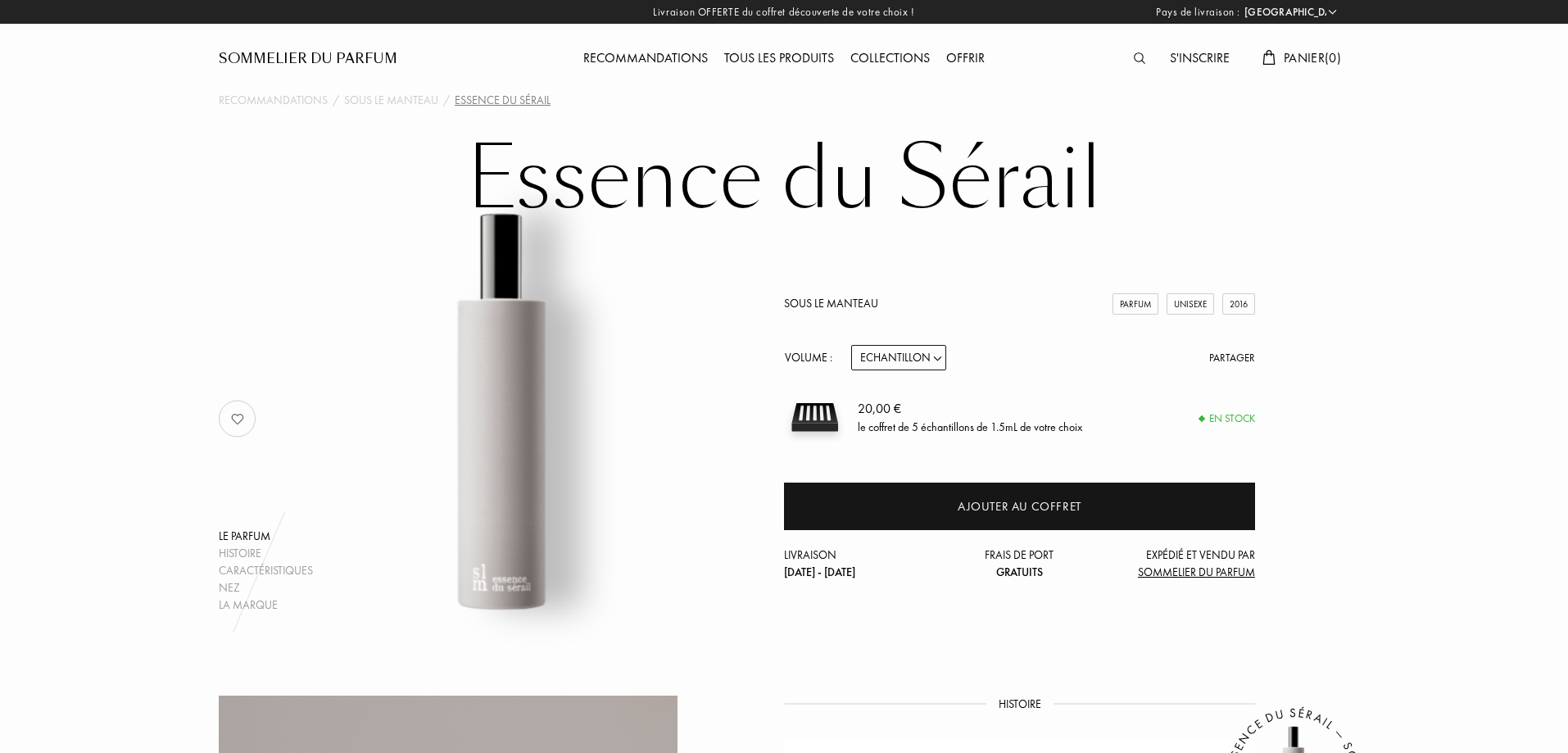
select select "FR"
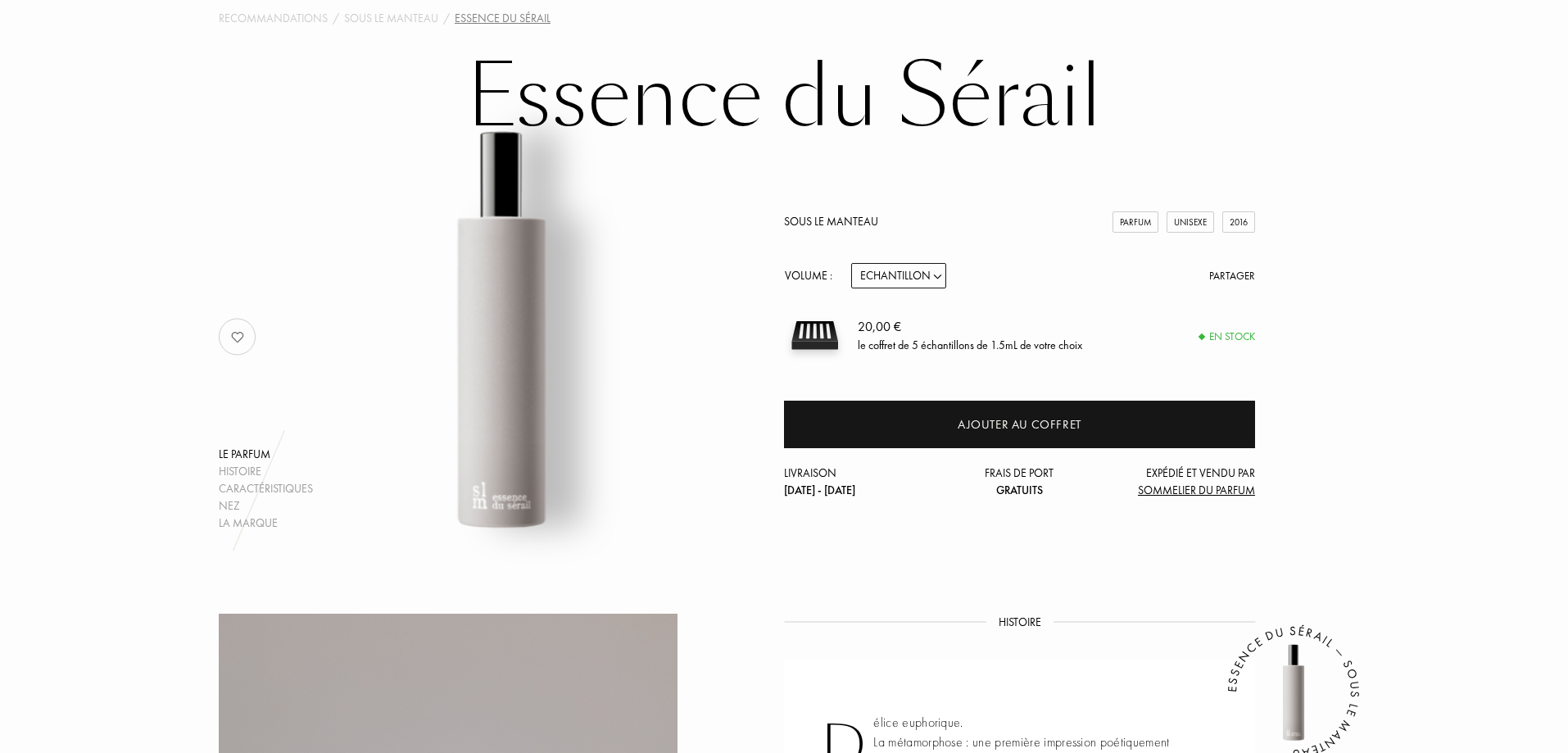
click at [918, 277] on select "Echantillon 14mL 50mL 100mL" at bounding box center [898, 276] width 95 height 25
select select "3"
click at [851, 263] on select "Echantillon 14mL 50mL 100mL" at bounding box center [898, 276] width 95 height 25
select select "3"
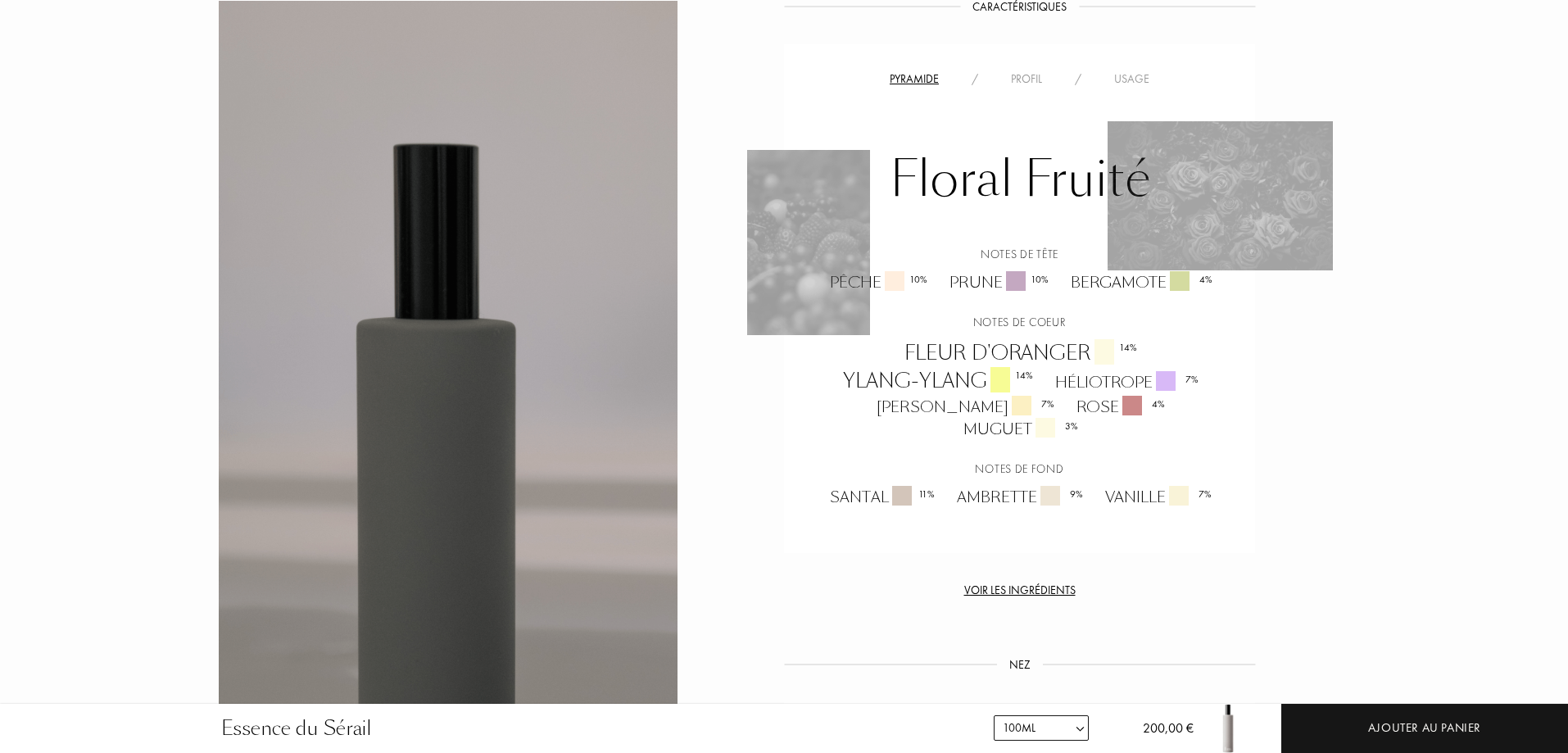
scroll to position [1229, 0]
